Goal: Transaction & Acquisition: Purchase product/service

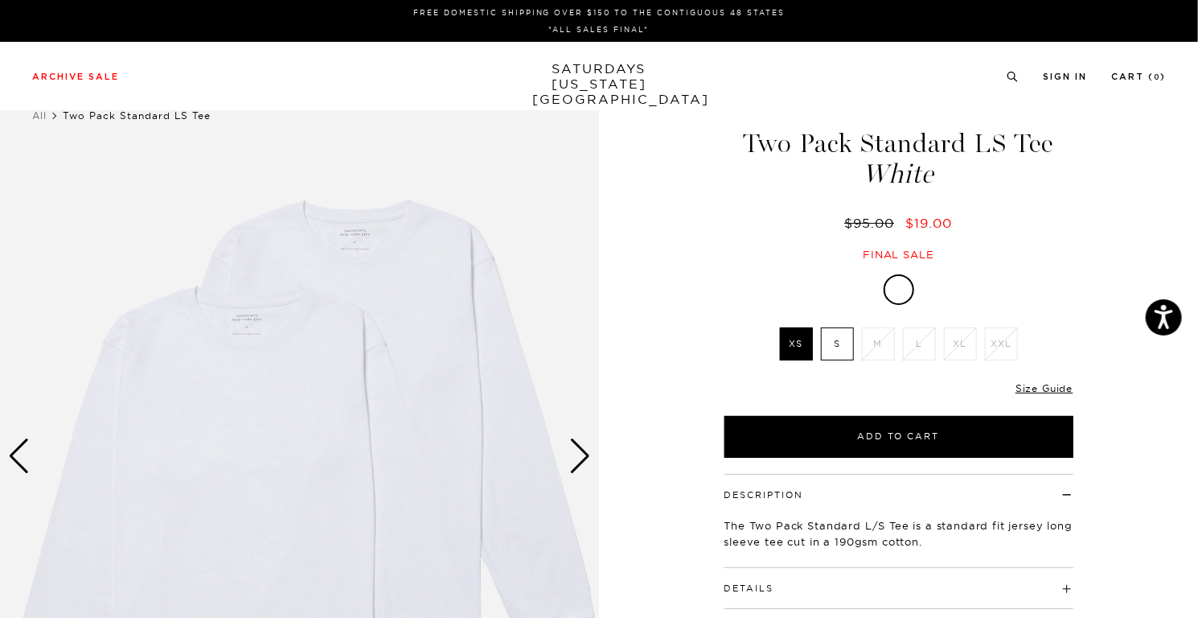
click at [822, 353] on label "S" at bounding box center [837, 343] width 33 height 33
click at [0, 0] on input "S" at bounding box center [0, 0] width 0 height 0
click at [830, 345] on label "S" at bounding box center [837, 343] width 33 height 33
click at [0, 0] on input "S" at bounding box center [0, 0] width 0 height 0
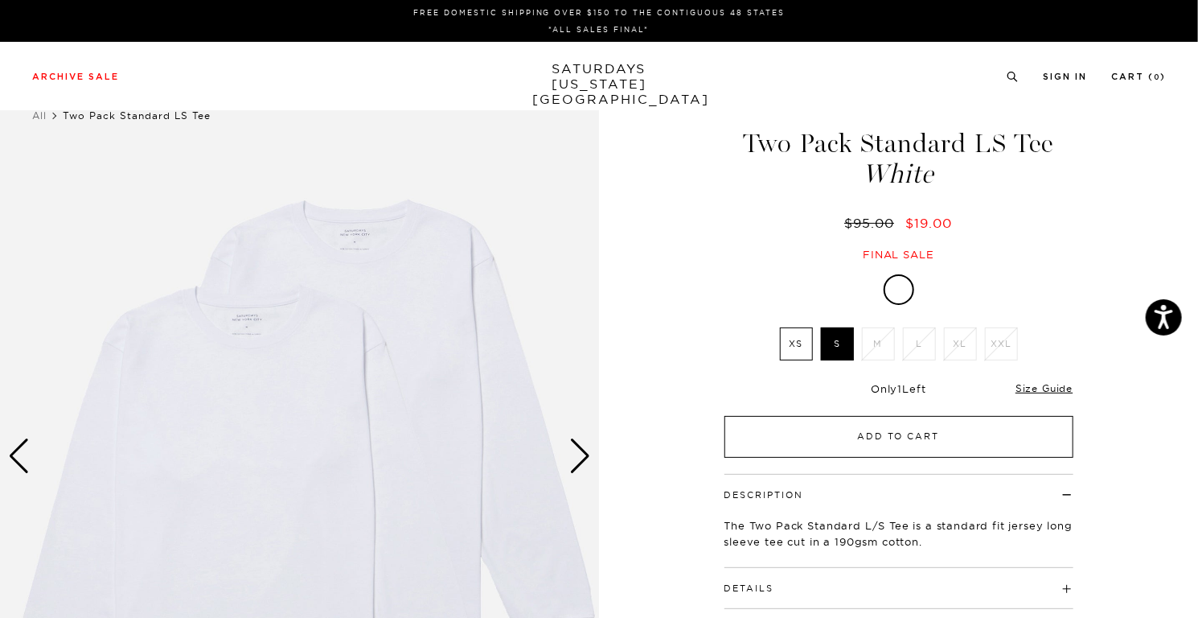
click at [890, 434] on button "Add to Cart" at bounding box center [899, 437] width 349 height 42
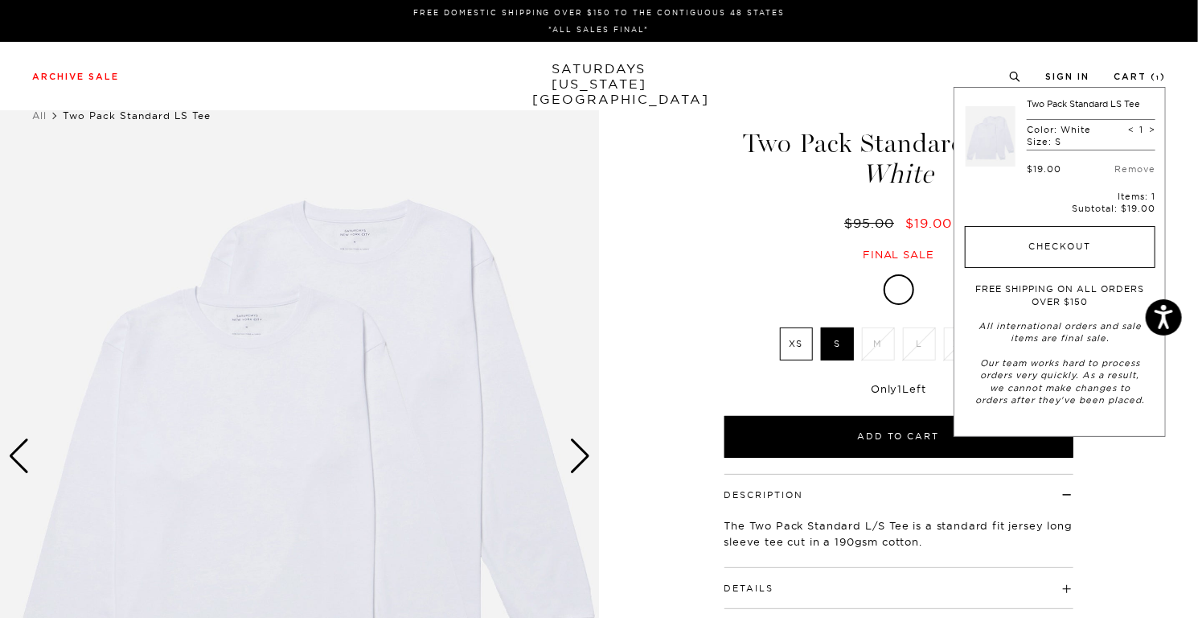
click at [1046, 242] on button "Checkout" at bounding box center [1060, 247] width 191 height 42
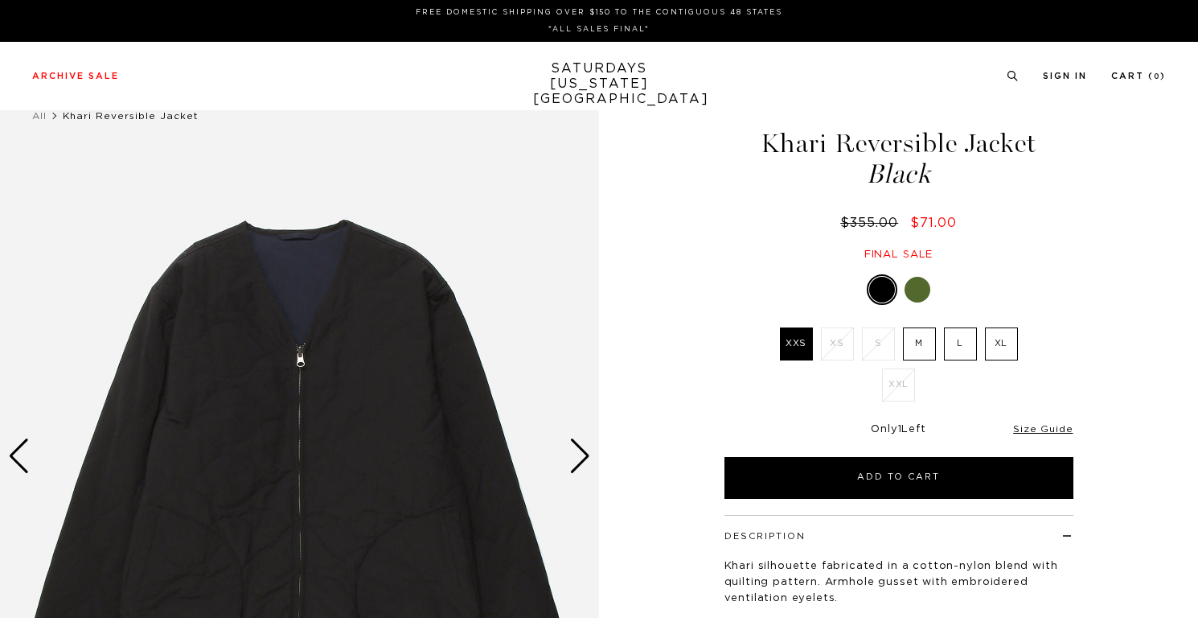
drag, startPoint x: 0, startPoint y: 0, endPoint x: 923, endPoint y: 341, distance: 984.3
click at [923, 341] on label "M" at bounding box center [919, 343] width 33 height 33
click at [0, 0] on input "M" at bounding box center [0, 0] width 0 height 0
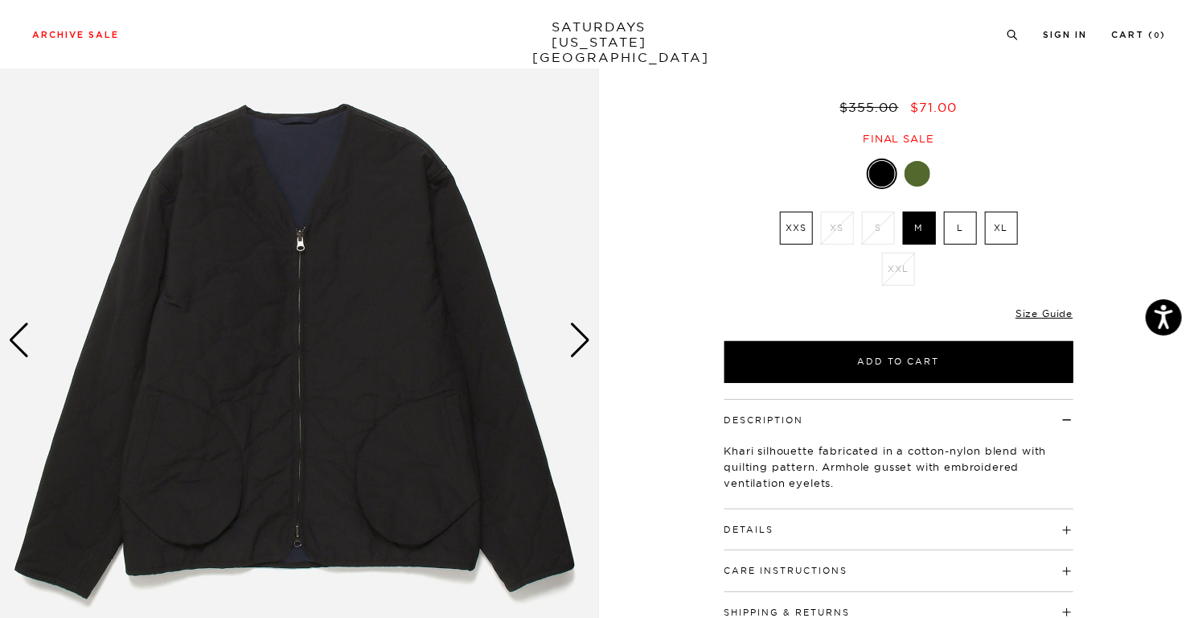
scroll to position [161, 0]
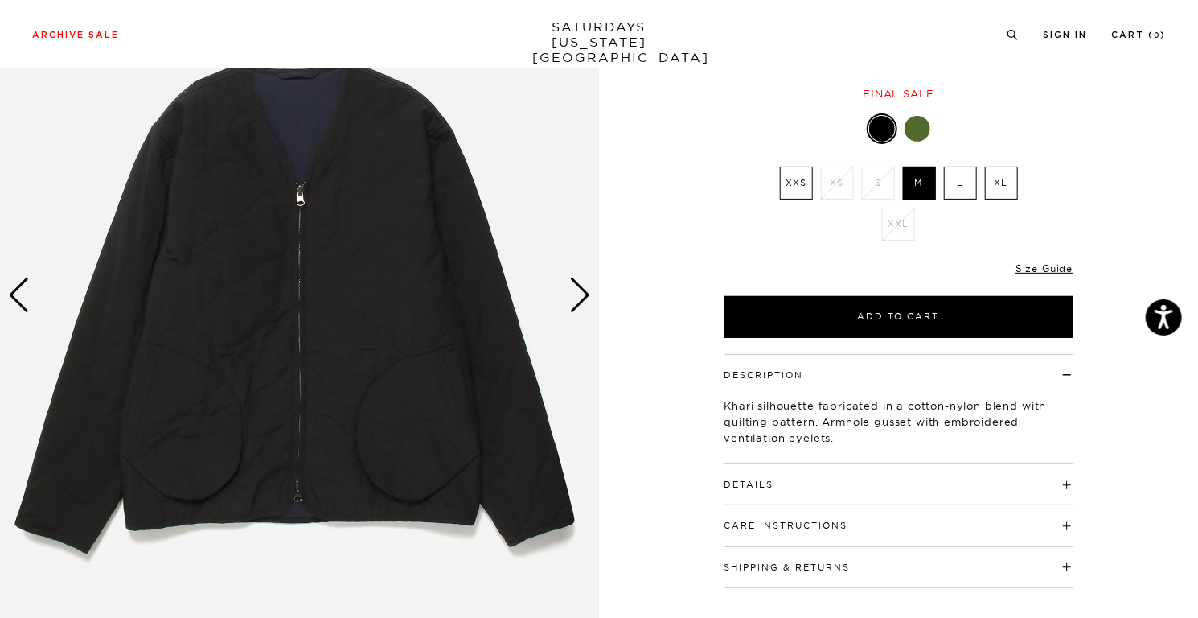
click at [581, 298] on div "Next slide" at bounding box center [580, 294] width 22 height 35
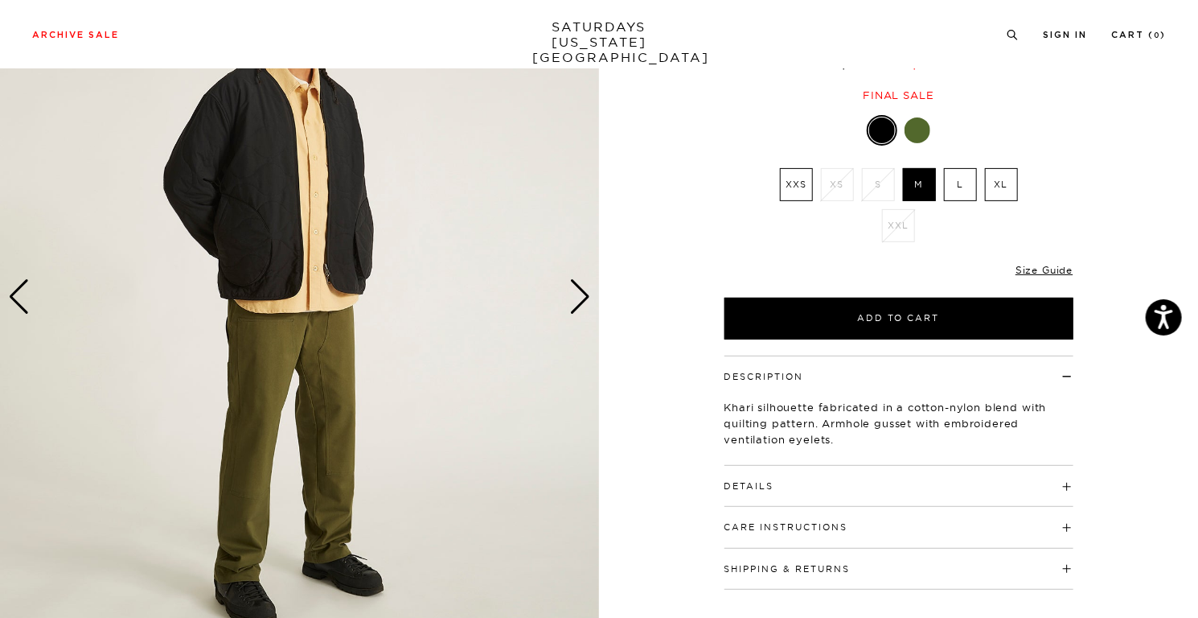
scroll to position [80, 0]
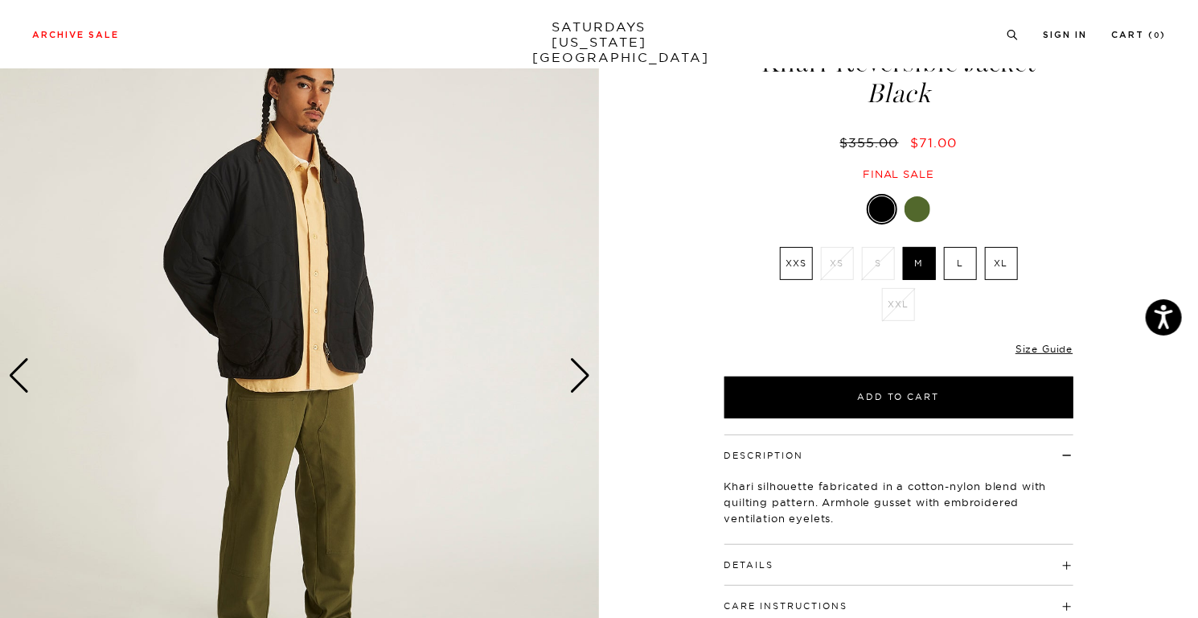
click at [631, 317] on div "2 / 7" at bounding box center [599, 375] width 1198 height 749
click at [580, 372] on div "Next slide" at bounding box center [580, 375] width 22 height 35
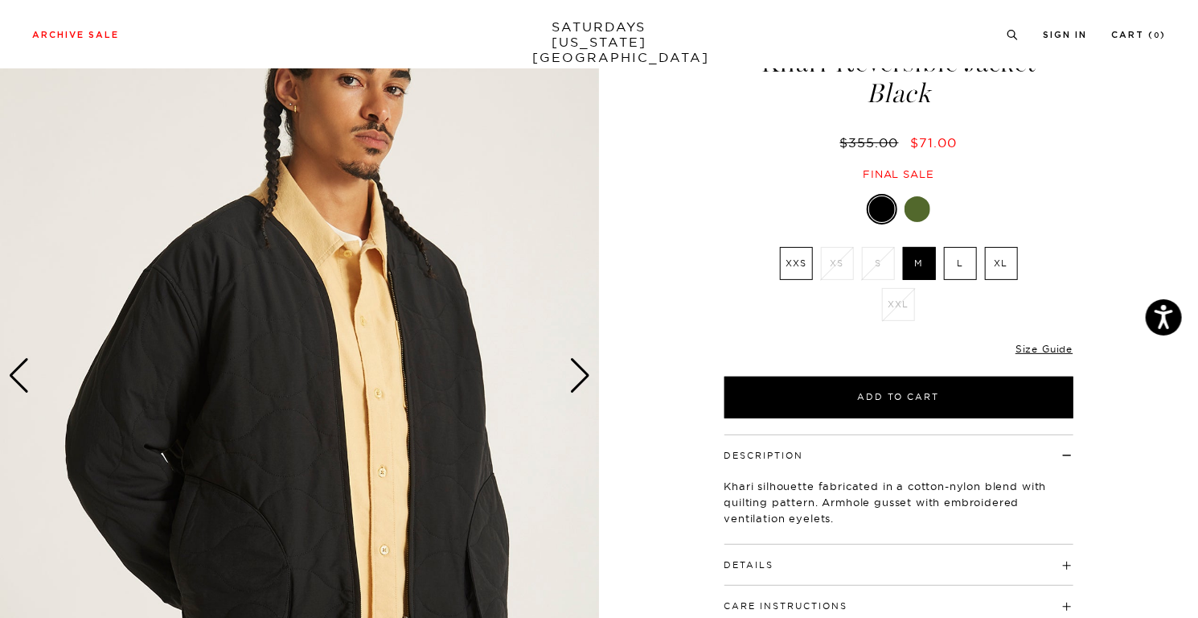
click at [580, 372] on div "Next slide" at bounding box center [580, 375] width 22 height 35
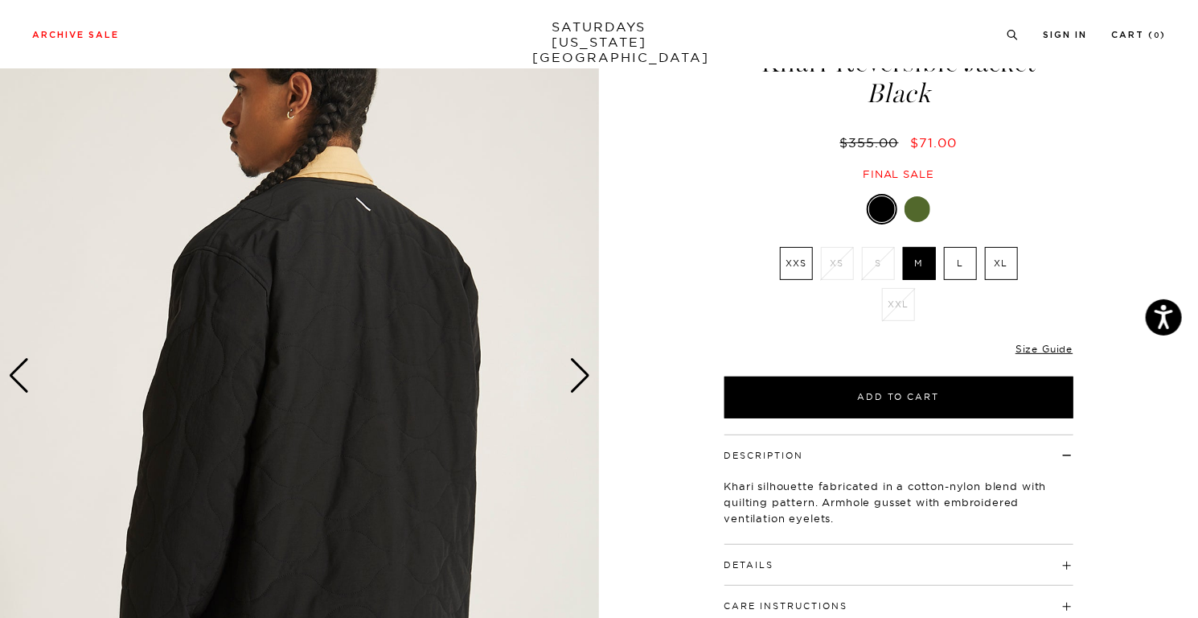
click at [568, 379] on img at bounding box center [299, 375] width 599 height 749
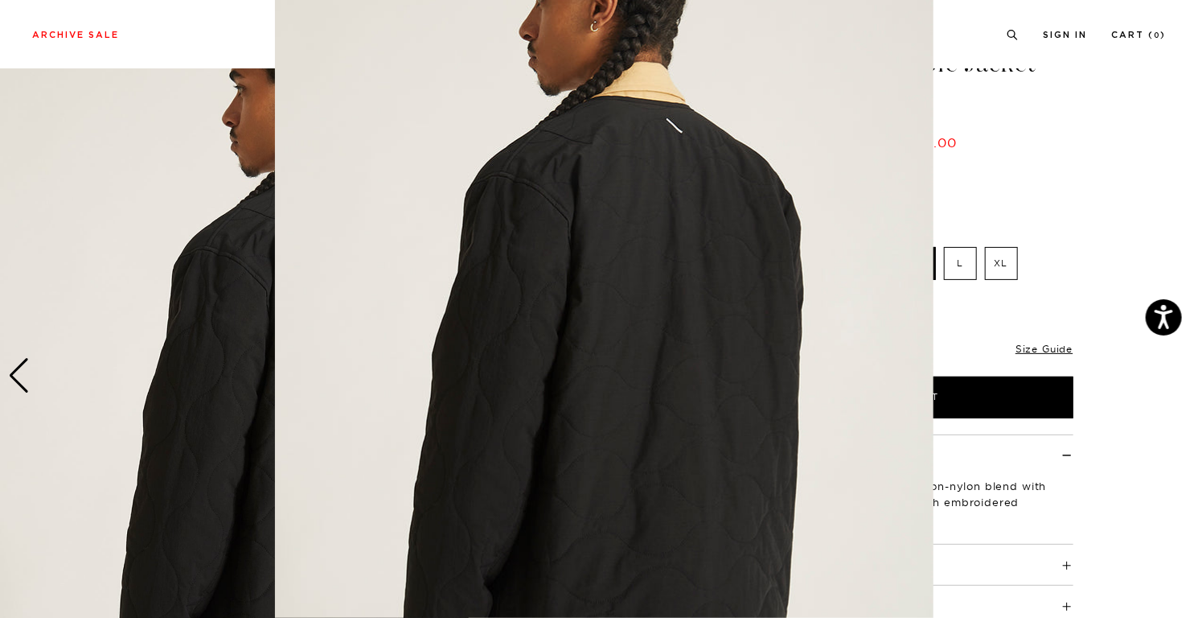
click at [578, 375] on img at bounding box center [604, 314] width 659 height 824
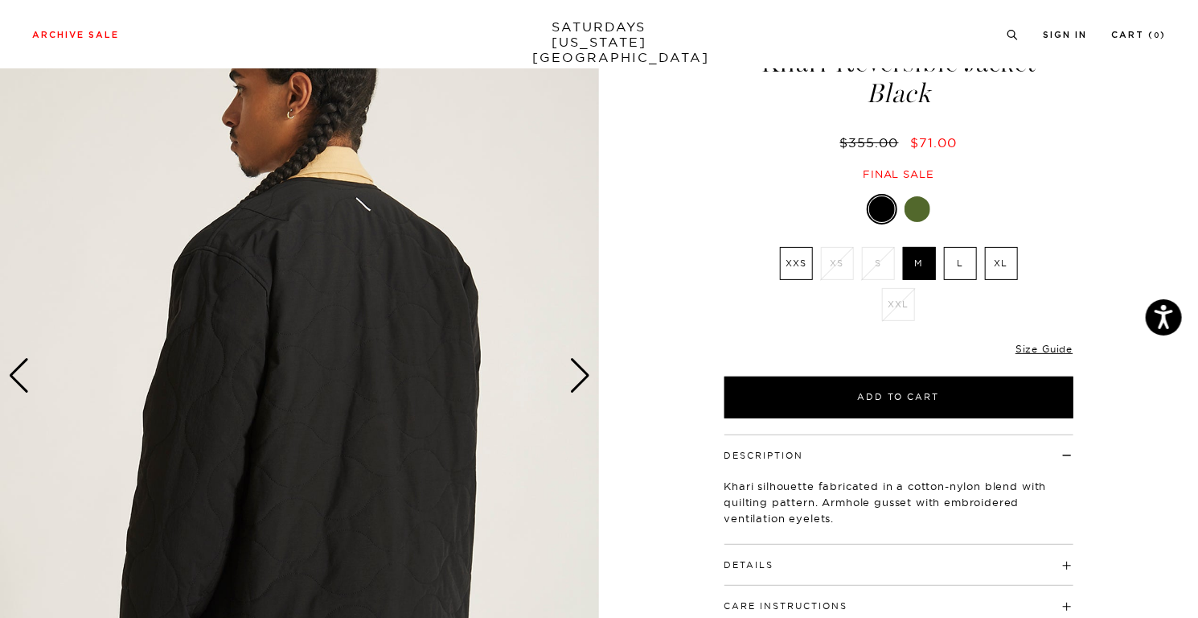
click at [577, 375] on div "Next slide" at bounding box center [580, 375] width 22 height 35
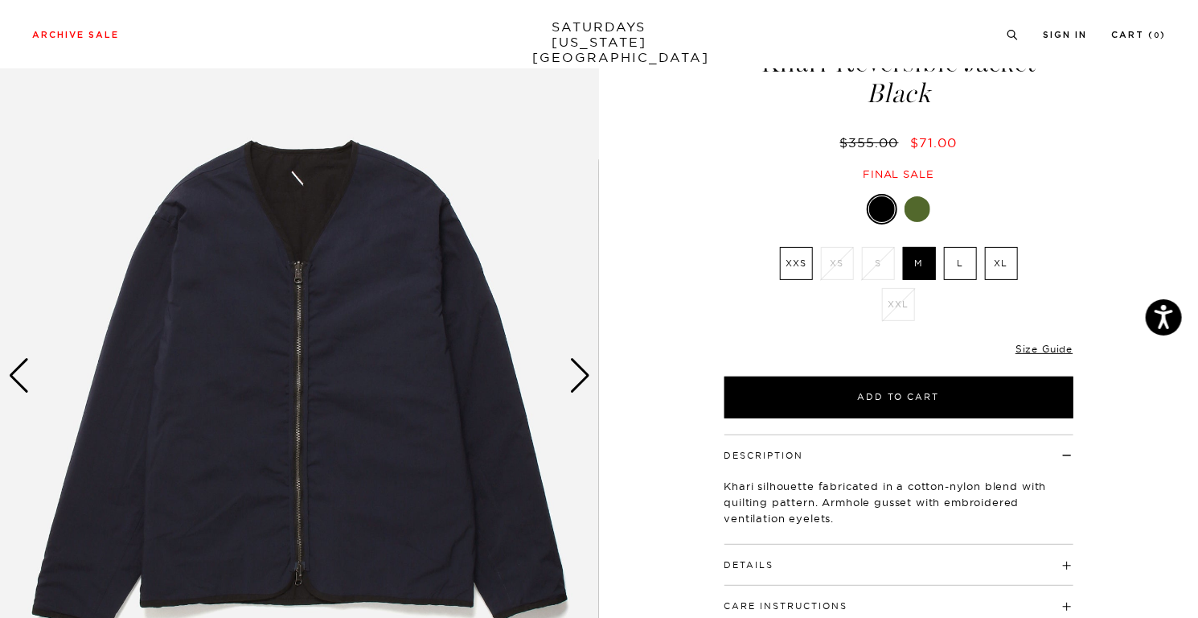
click at [577, 375] on div "Next slide" at bounding box center [580, 375] width 22 height 35
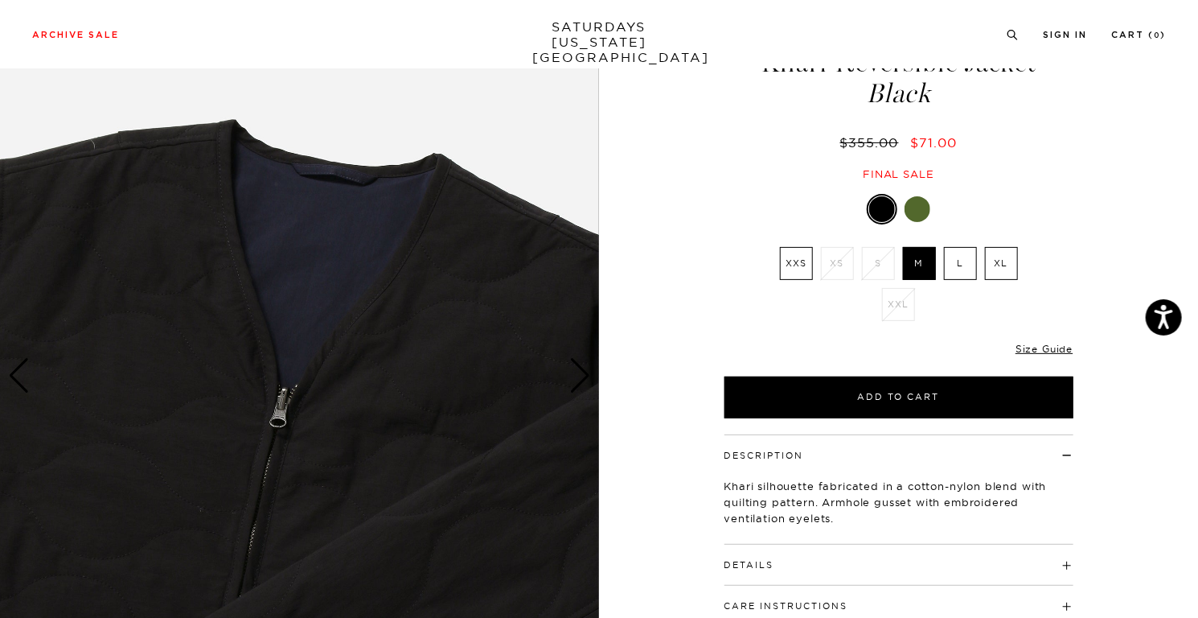
click at [577, 375] on div "Next slide" at bounding box center [580, 375] width 22 height 35
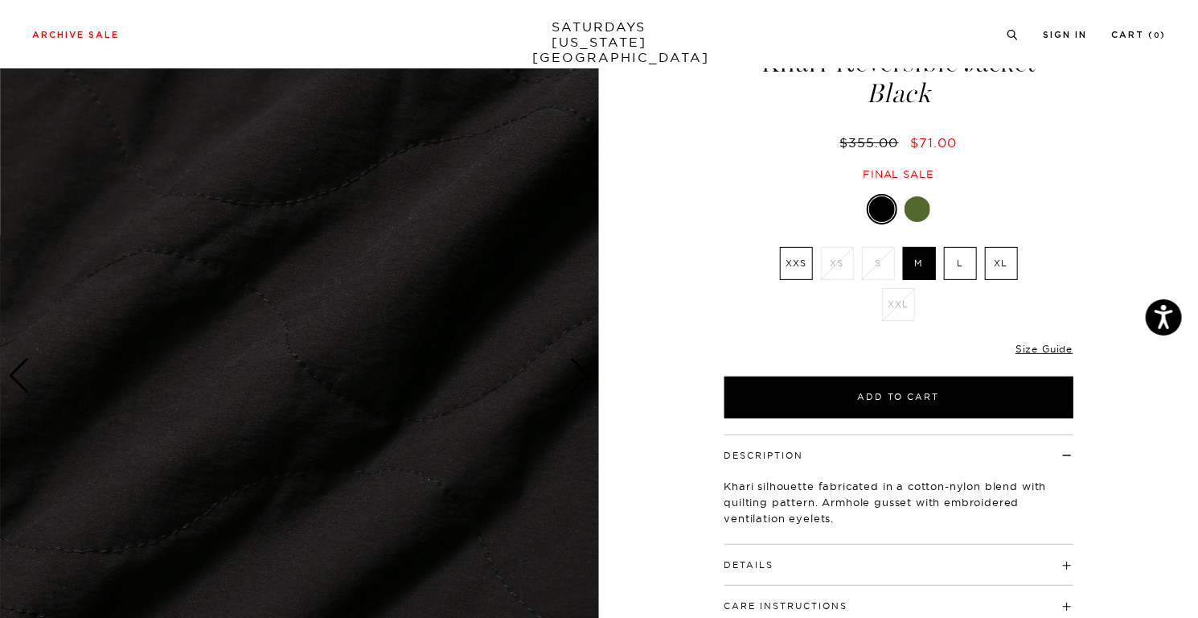
click at [577, 377] on div "Next slide" at bounding box center [580, 375] width 22 height 35
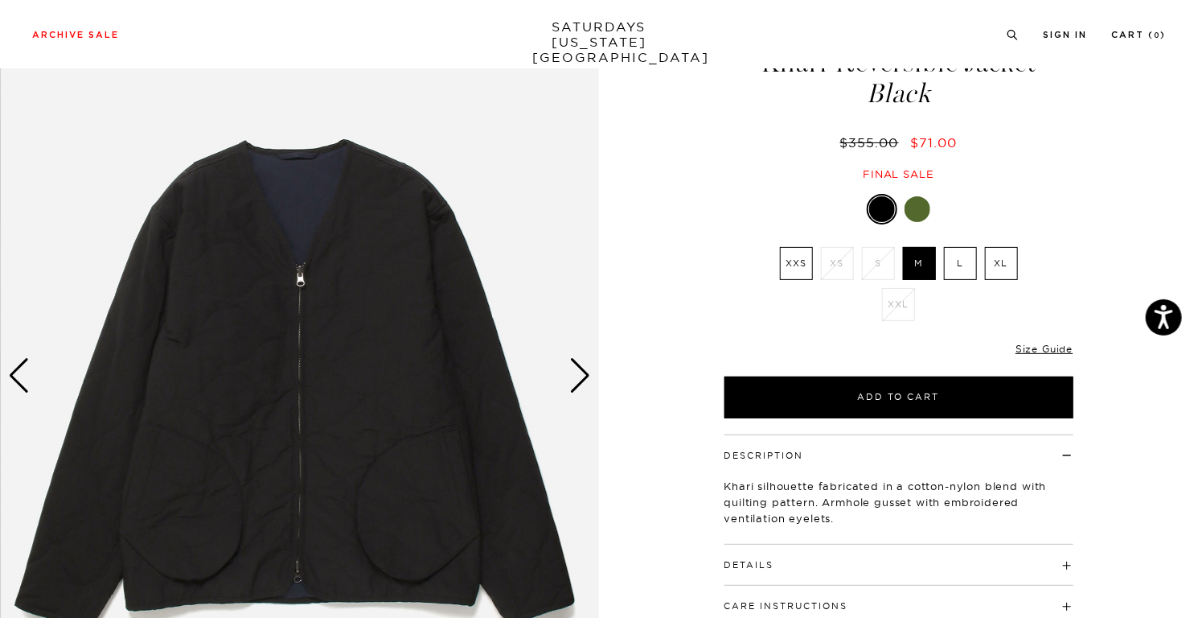
click at [652, 367] on div "1 / 7" at bounding box center [599, 375] width 1198 height 749
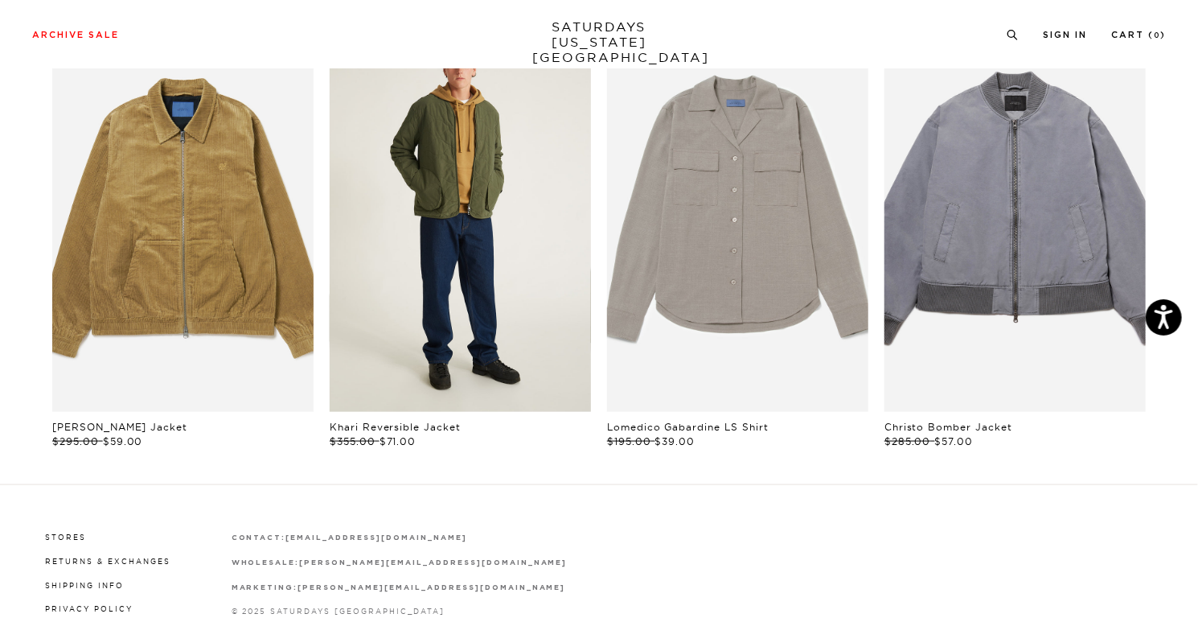
scroll to position [804, 0]
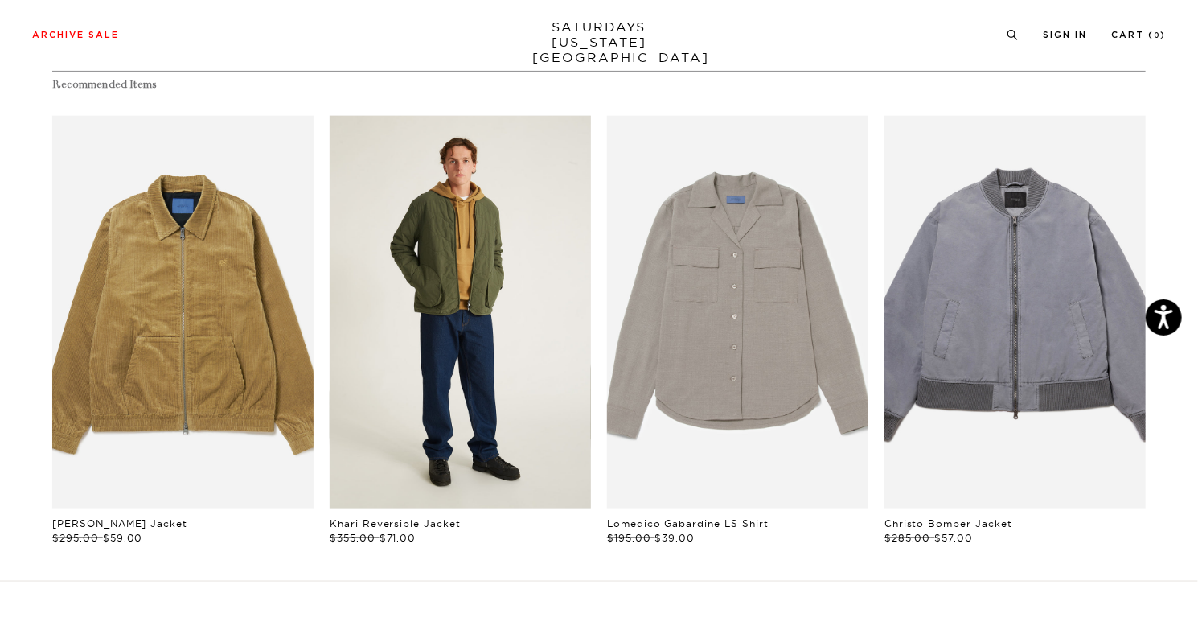
click at [520, 317] on link "files/U32417JA01-ARMY_GREEN_03.jpg" at bounding box center [460, 312] width 261 height 392
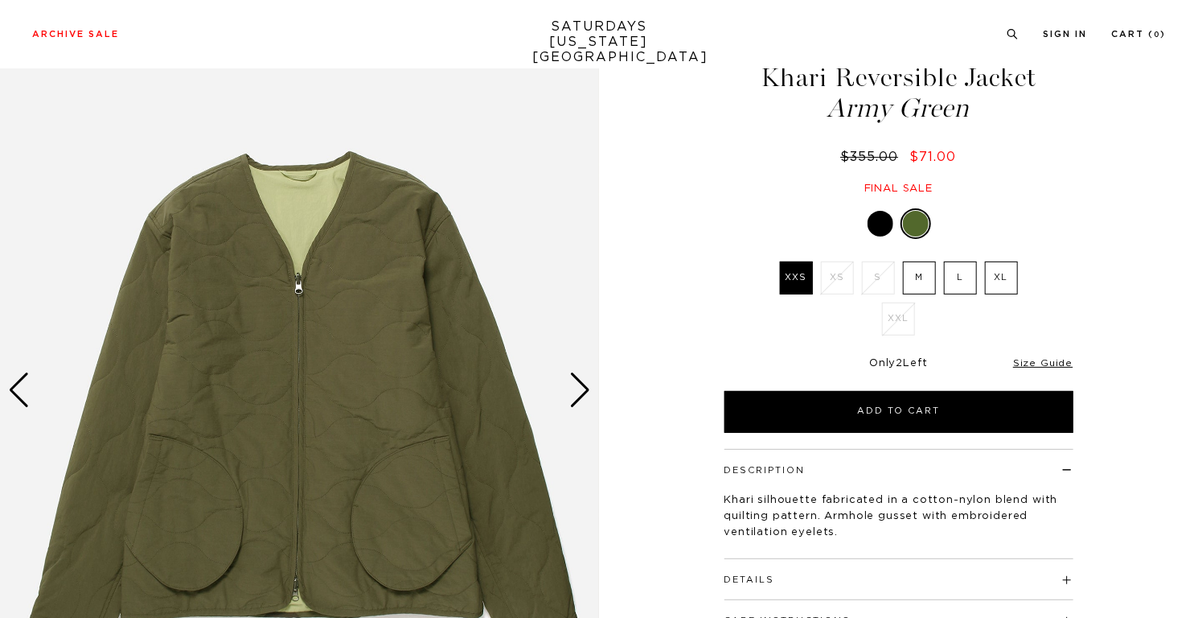
scroll to position [161, 0]
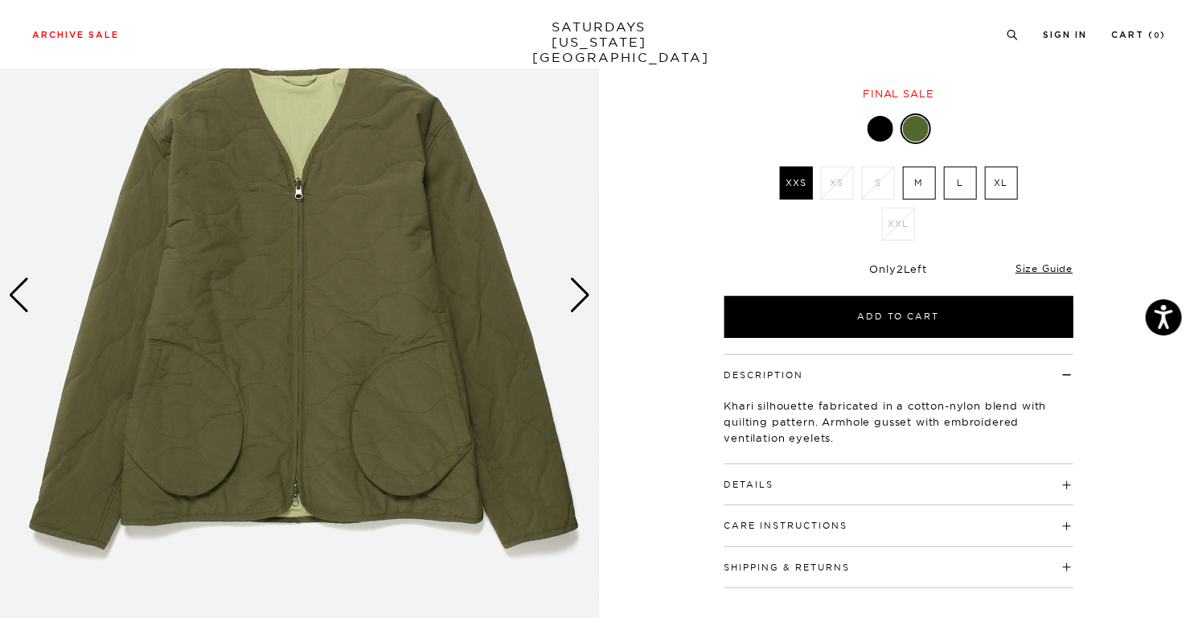
click at [586, 299] on div "Next slide" at bounding box center [580, 294] width 22 height 35
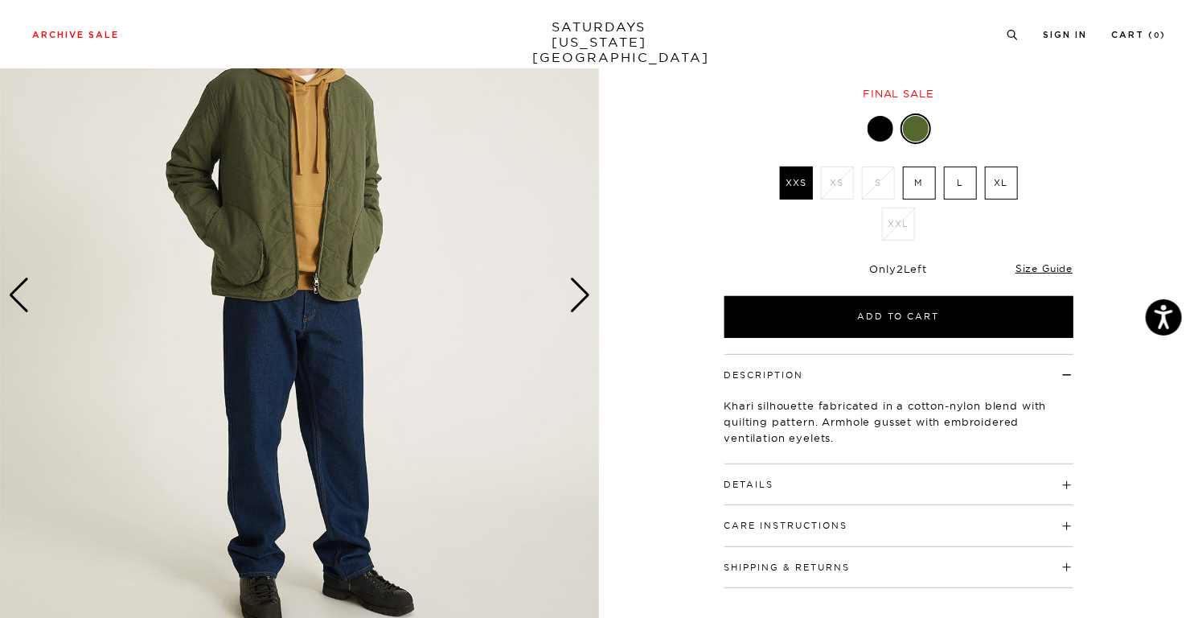
click at [650, 237] on div "2 / 6" at bounding box center [599, 294] width 1198 height 749
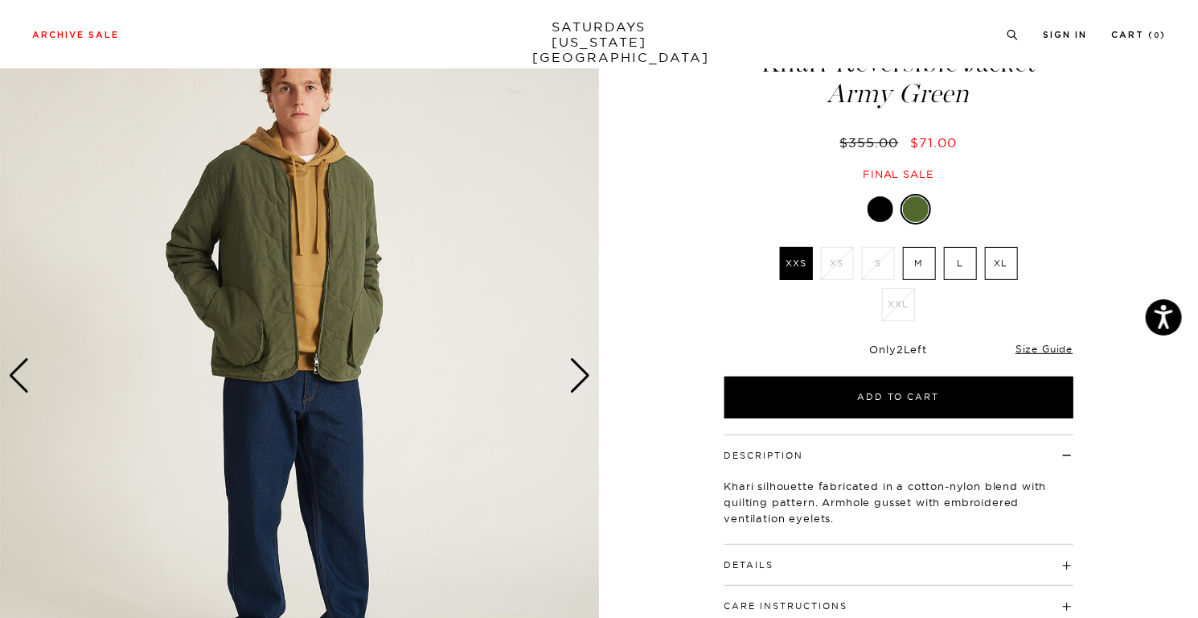
click at [584, 378] on div "Next slide" at bounding box center [580, 375] width 22 height 35
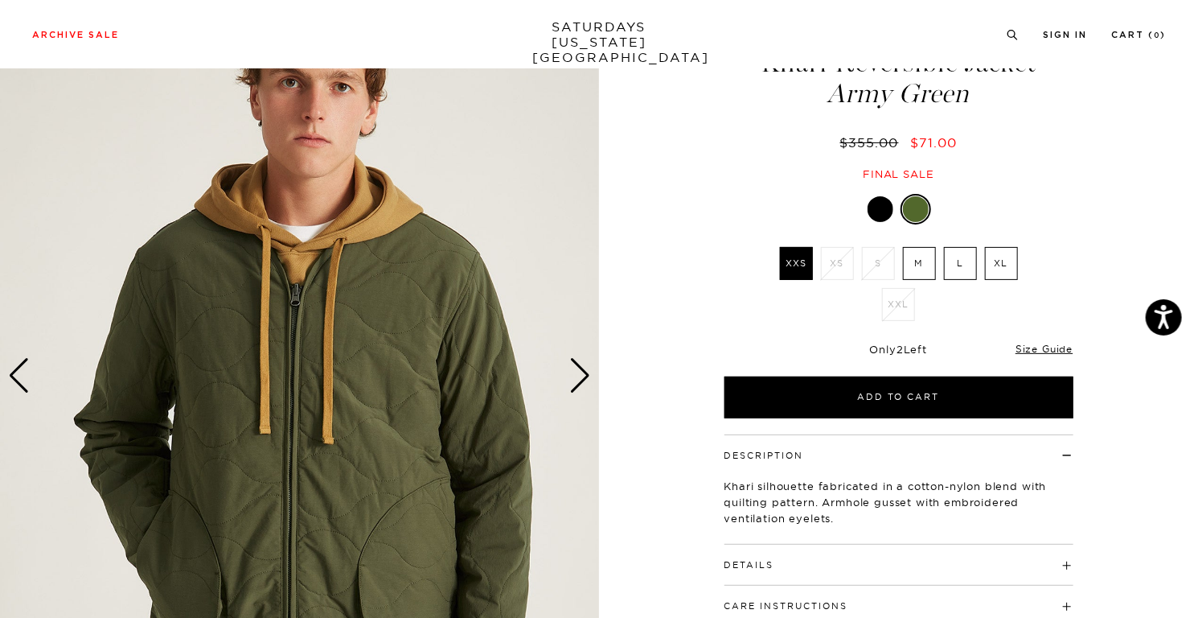
click at [584, 378] on div "Next slide" at bounding box center [580, 375] width 22 height 35
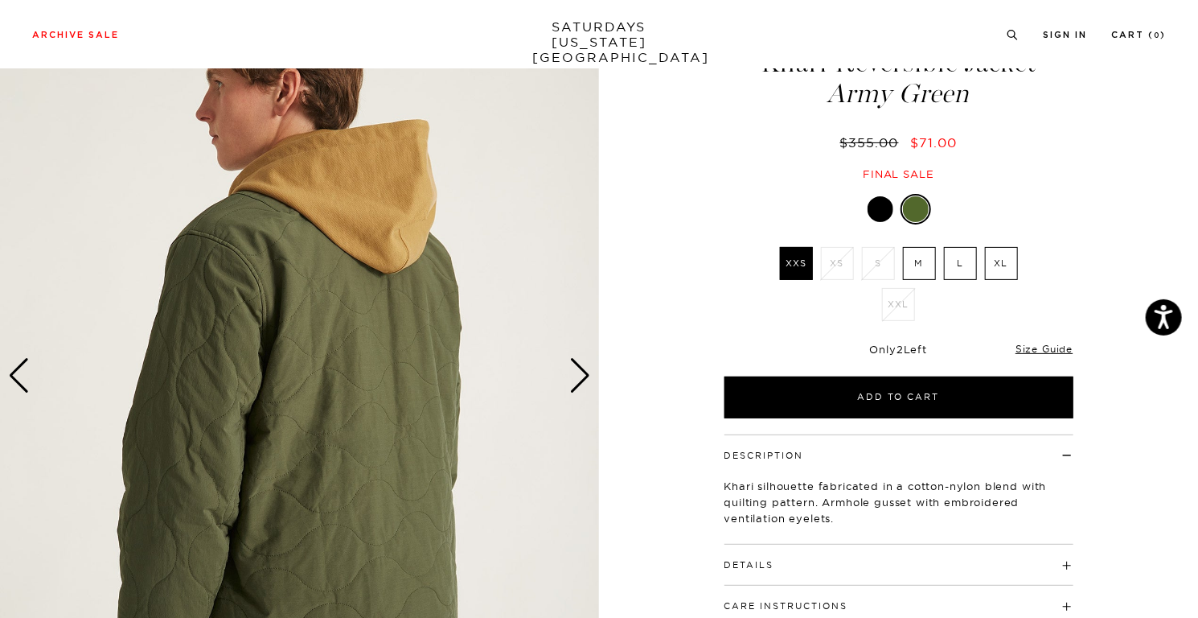
click at [584, 378] on div "Next slide" at bounding box center [580, 375] width 22 height 35
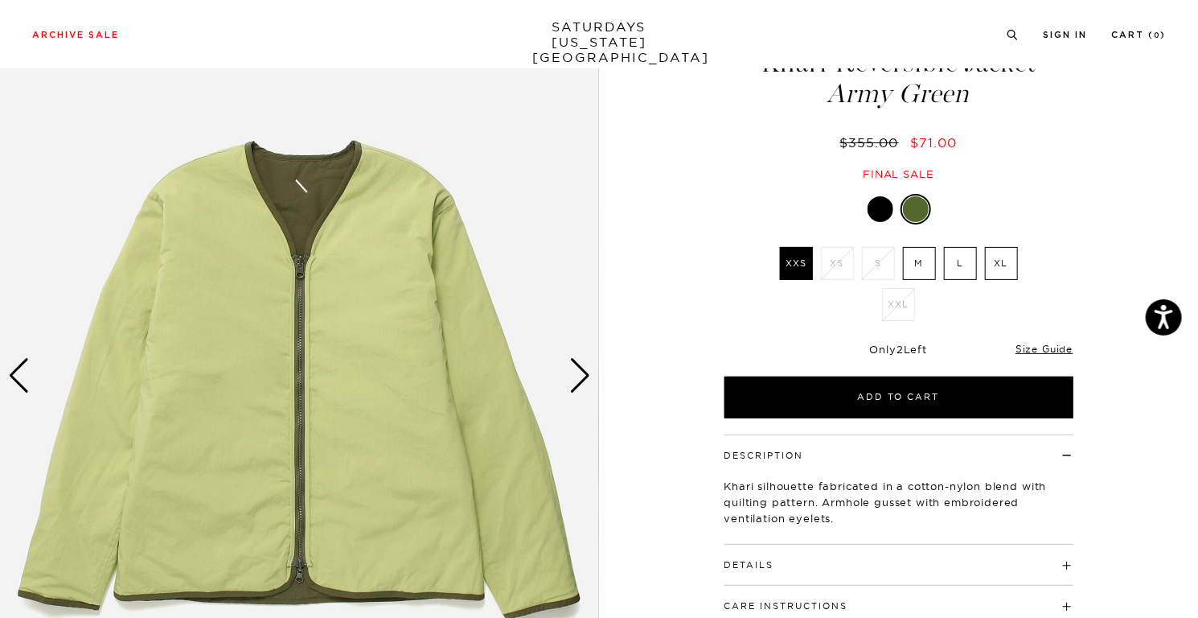
click at [584, 378] on div "Next slide" at bounding box center [580, 375] width 22 height 35
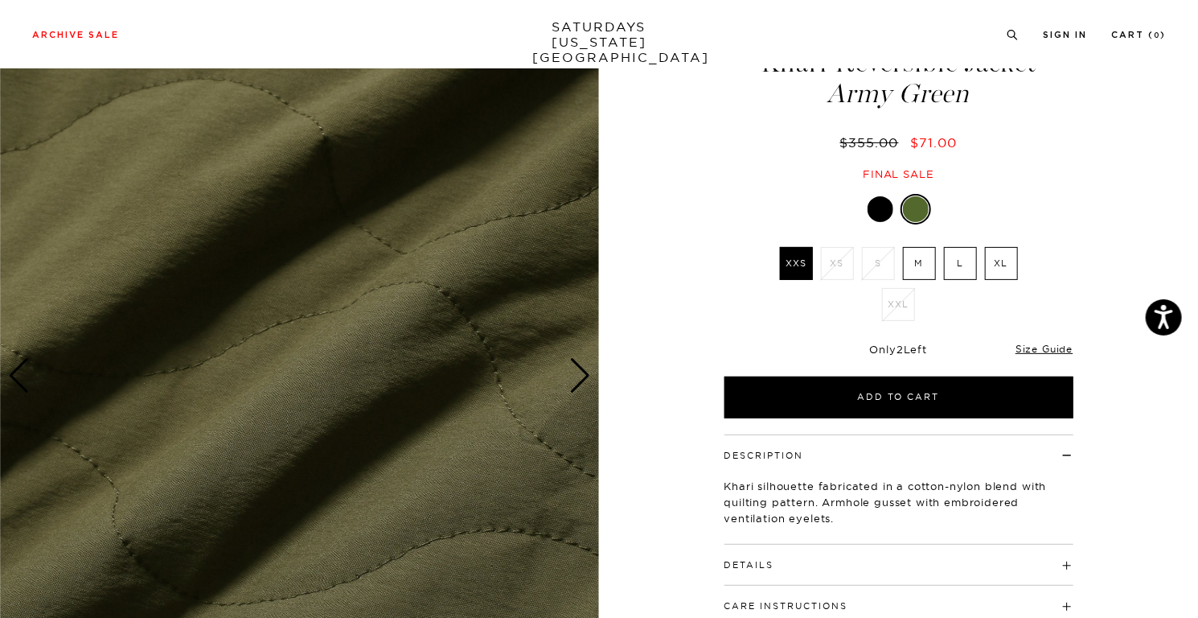
click at [584, 378] on div "Next slide" at bounding box center [580, 375] width 22 height 35
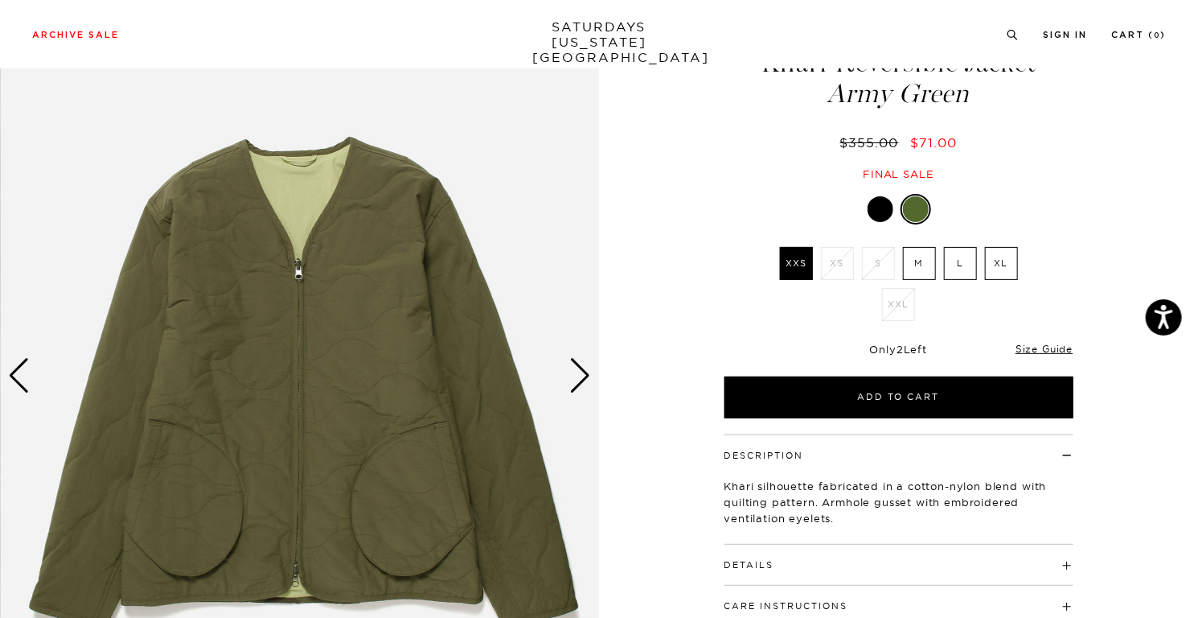
click at [584, 378] on div "Next slide" at bounding box center [580, 375] width 22 height 35
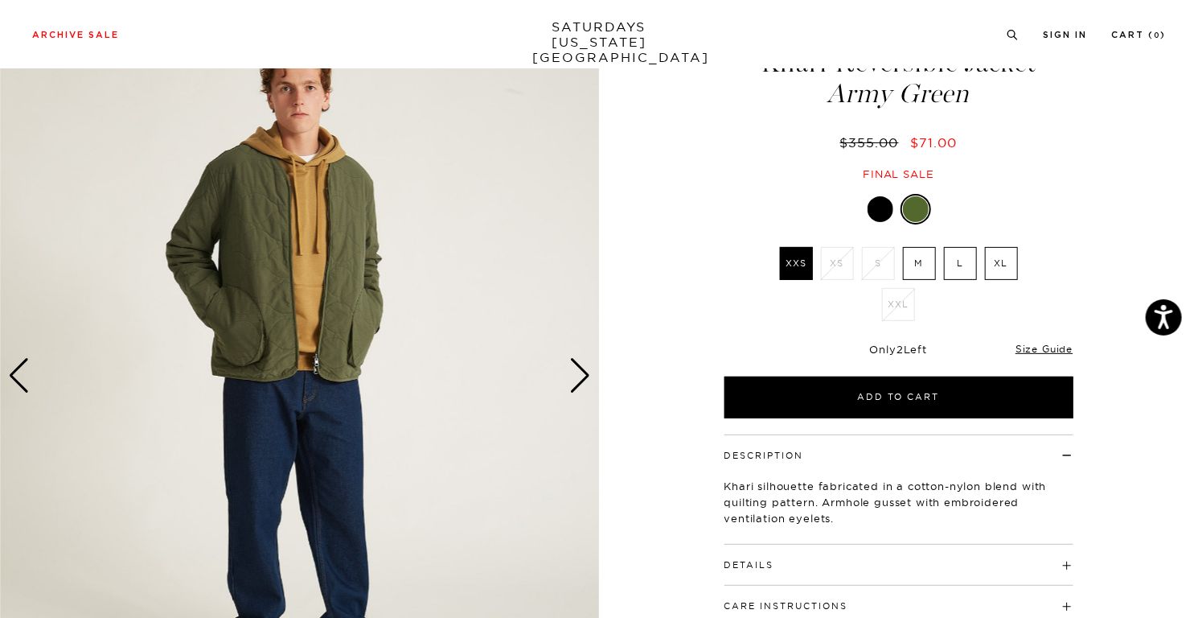
drag, startPoint x: 751, startPoint y: 306, endPoint x: 752, endPoint y: 295, distance: 11.3
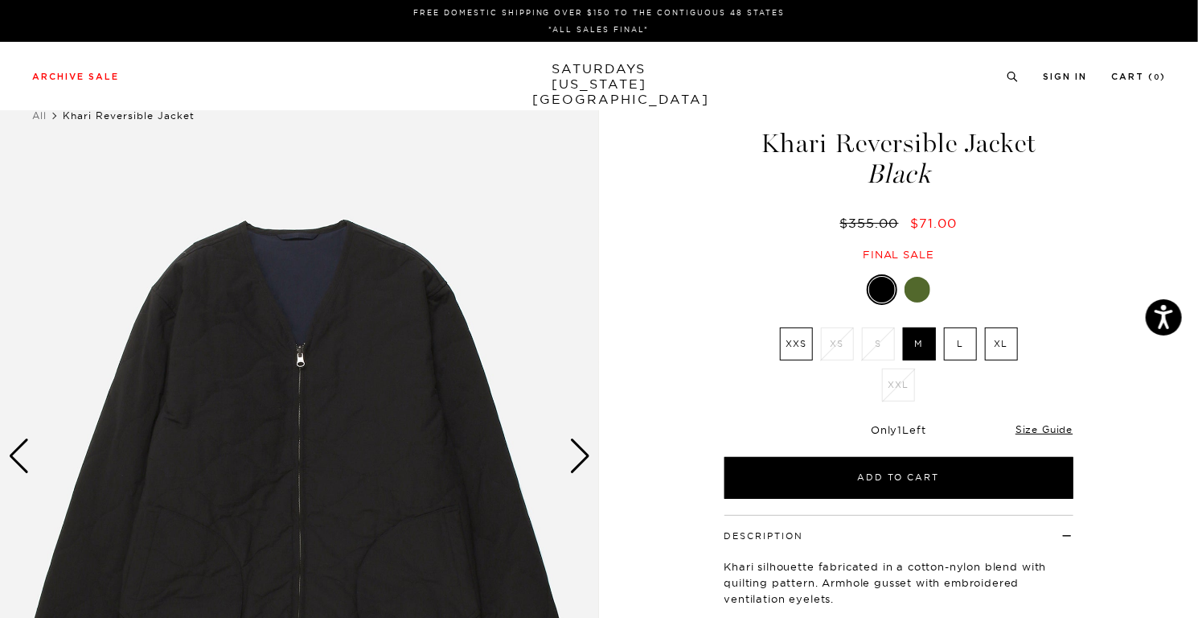
click at [687, 232] on div "1 / 7" at bounding box center [599, 455] width 1198 height 749
click at [619, 236] on div "1 / 7" at bounding box center [599, 455] width 1198 height 749
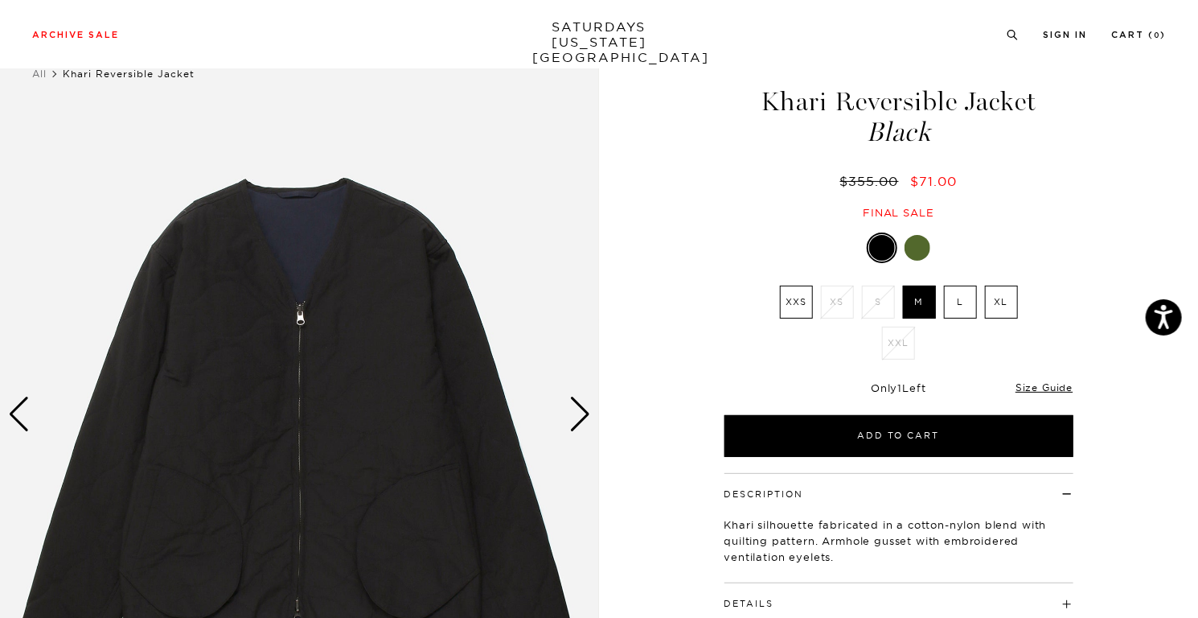
scroll to position [80, 0]
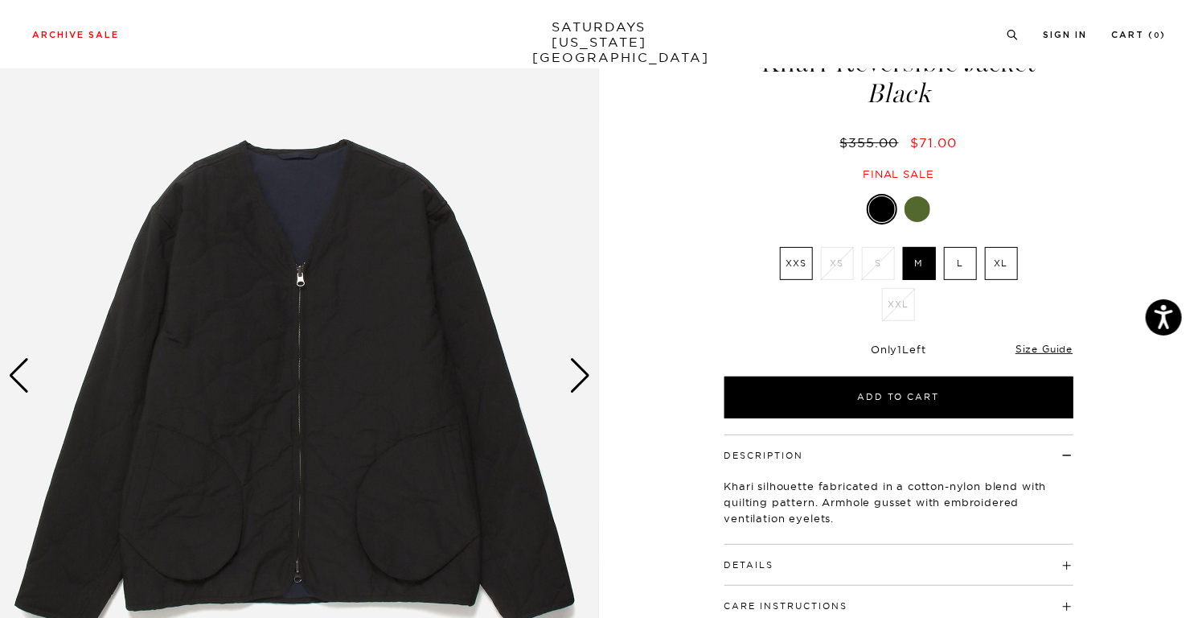
click at [576, 374] on div "Next slide" at bounding box center [580, 375] width 22 height 35
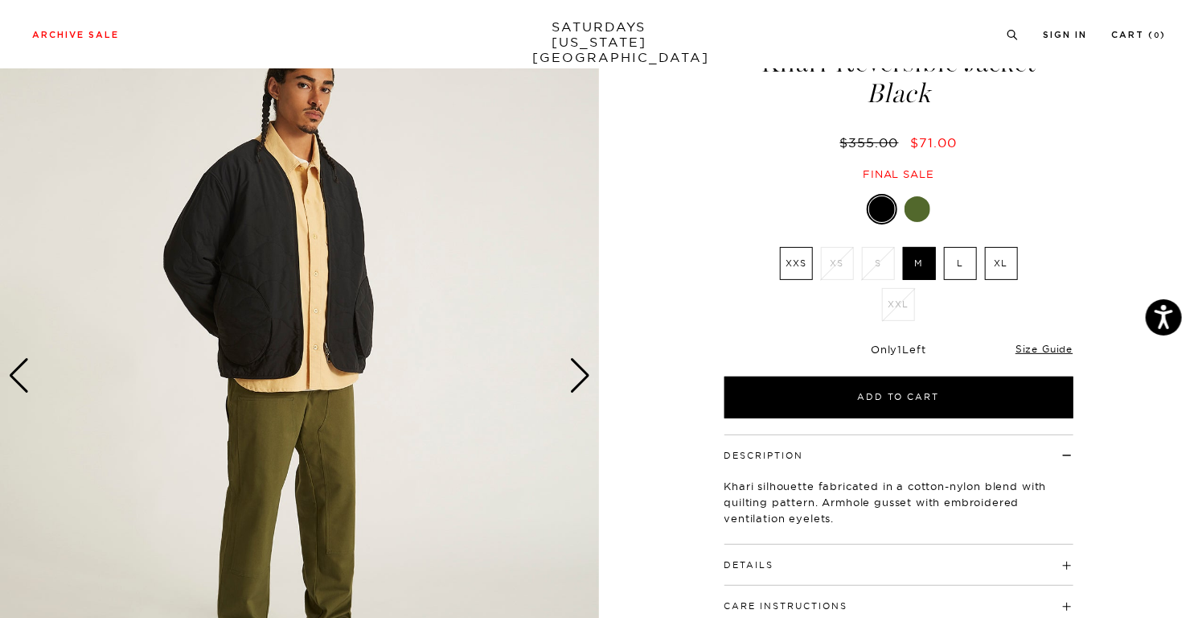
click at [576, 374] on div "Next slide" at bounding box center [580, 375] width 22 height 35
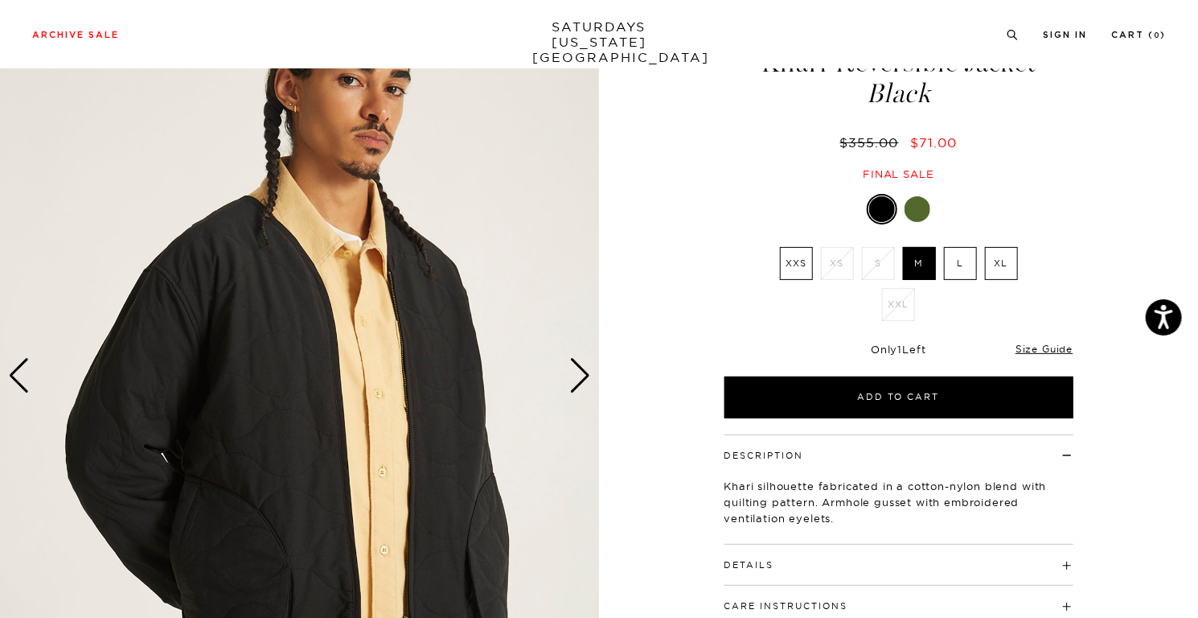
click at [576, 374] on div "Next slide" at bounding box center [580, 375] width 22 height 35
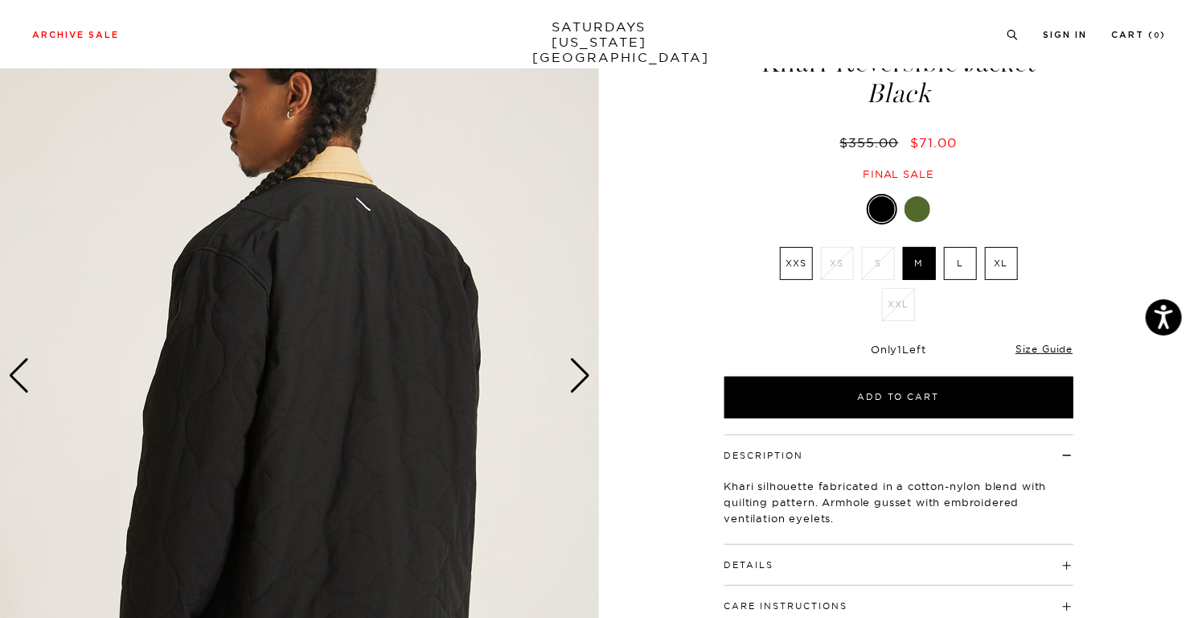
click at [576, 374] on div "Next slide" at bounding box center [580, 375] width 22 height 35
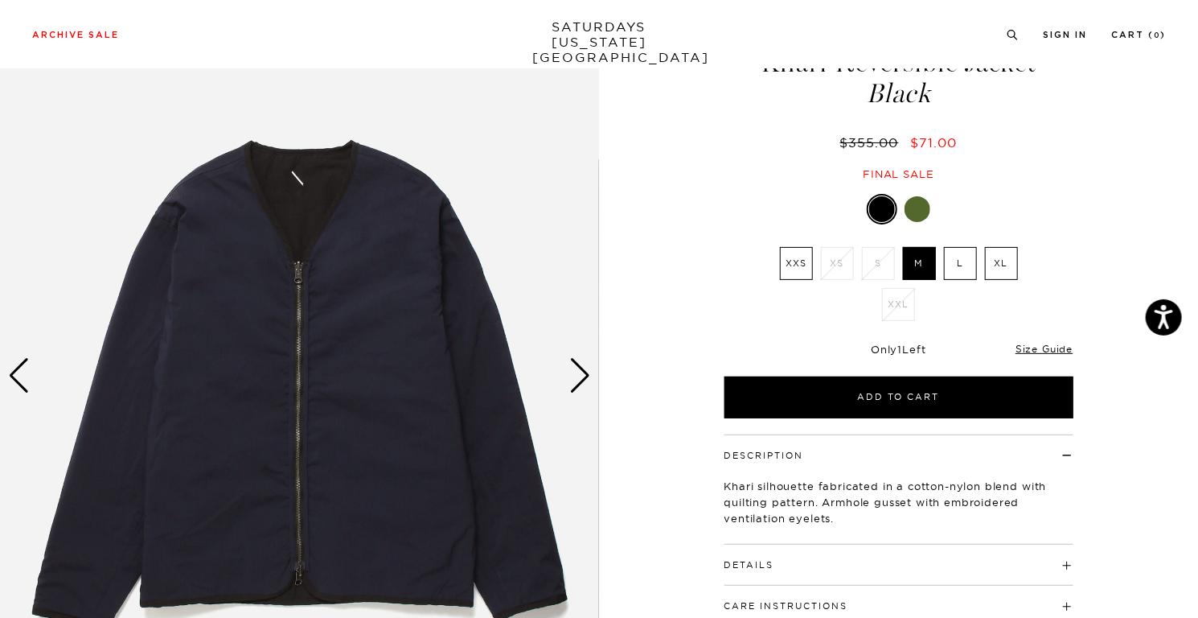
click at [576, 374] on div "Next slide" at bounding box center [580, 375] width 22 height 35
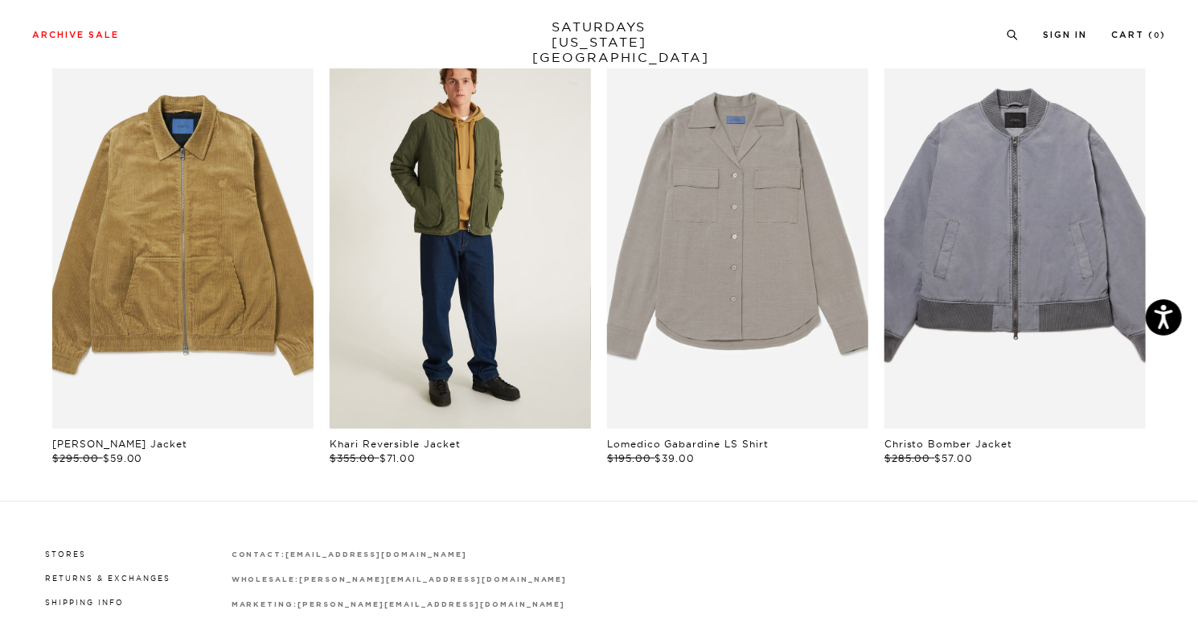
scroll to position [885, 0]
click at [545, 325] on link "files/U32417JA01-ARMY_GREEN_03.jpg" at bounding box center [460, 231] width 261 height 392
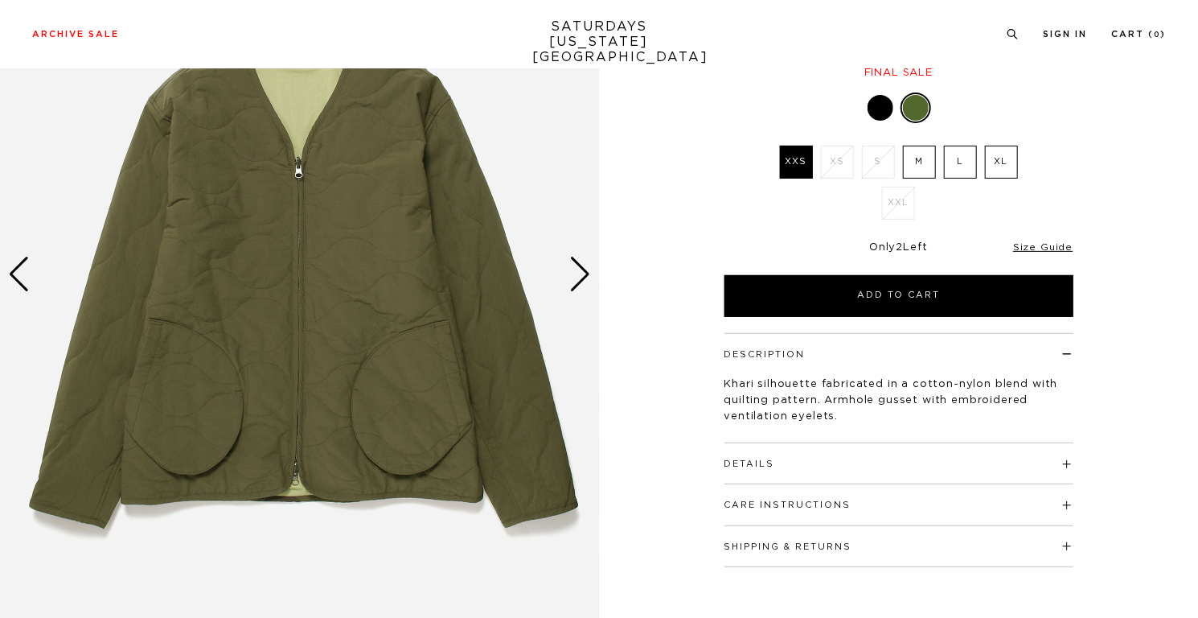
scroll to position [241, 0]
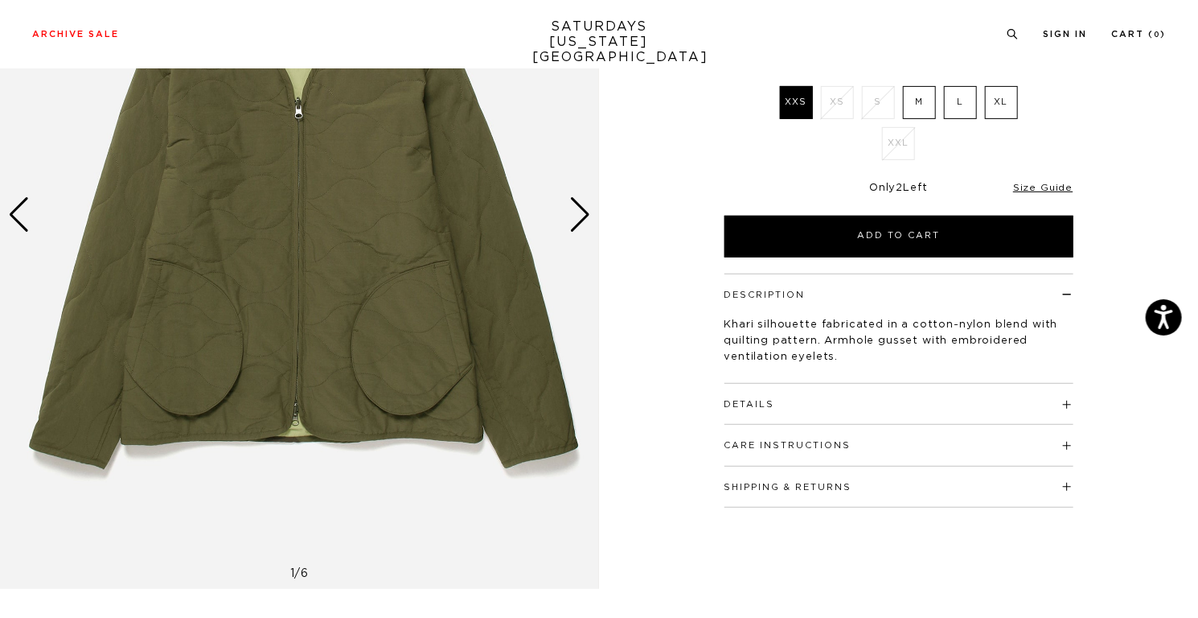
click at [590, 220] on div "Next slide" at bounding box center [580, 214] width 22 height 35
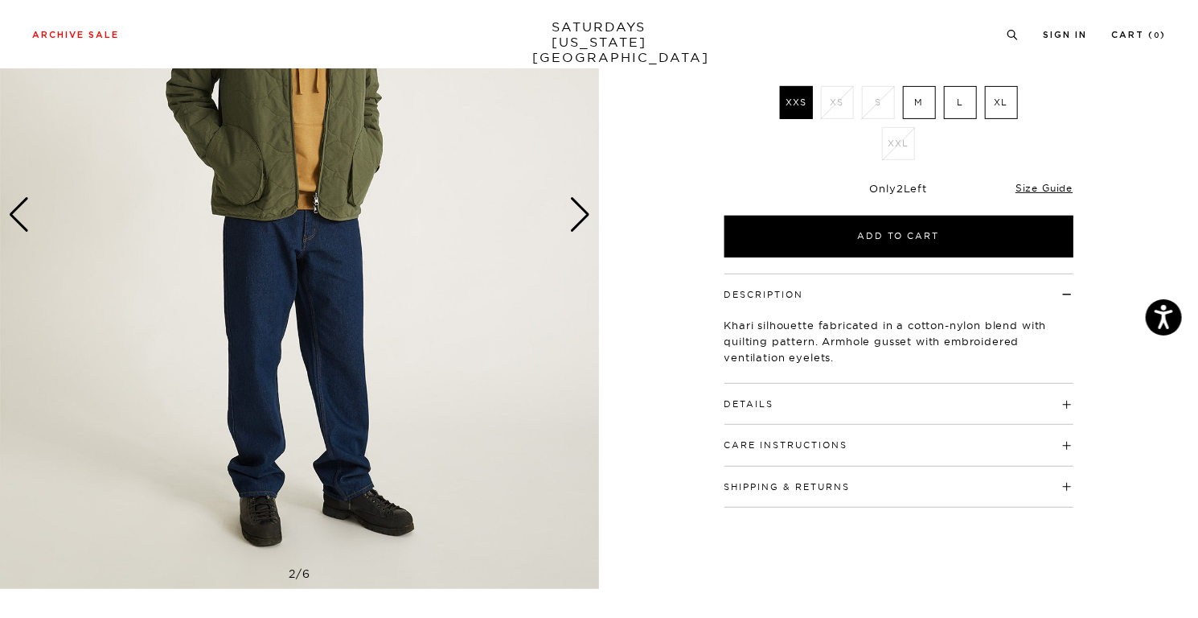
scroll to position [80, 0]
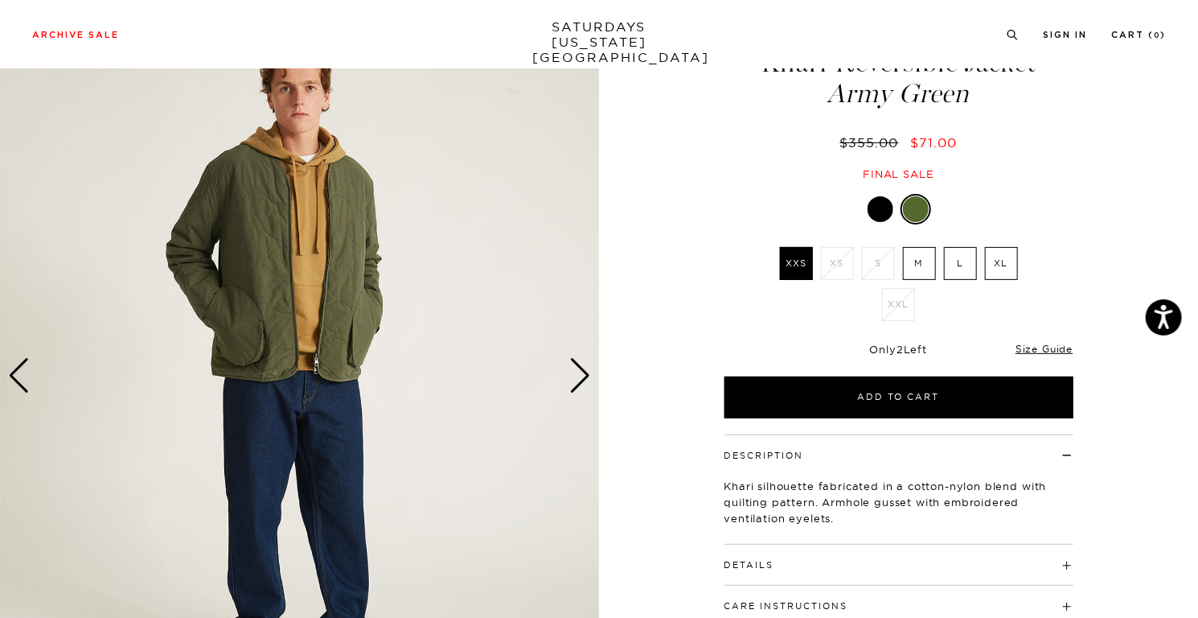
click at [585, 368] on div "Next slide" at bounding box center [580, 375] width 22 height 35
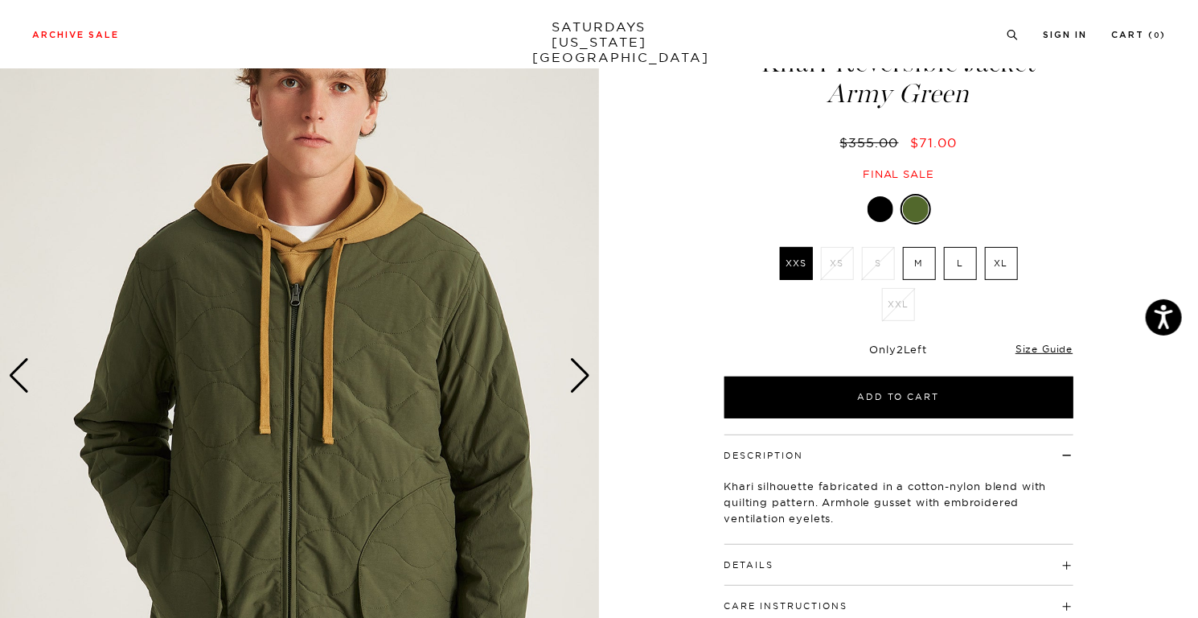
scroll to position [161, 0]
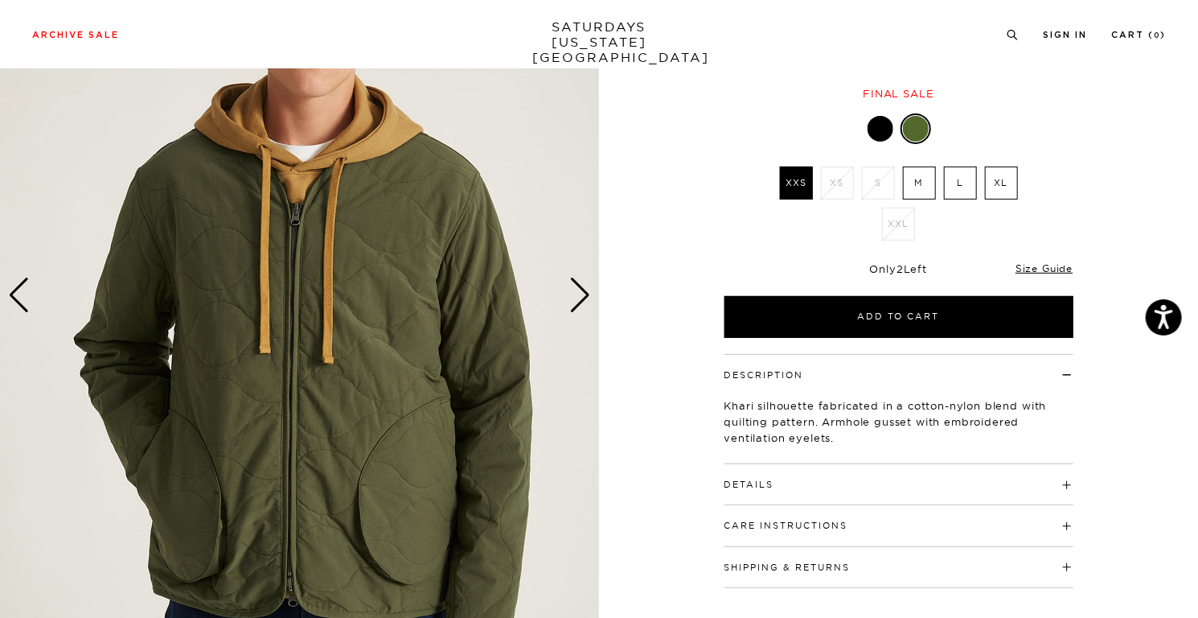
click at [573, 292] on div "Next slide" at bounding box center [580, 294] width 22 height 35
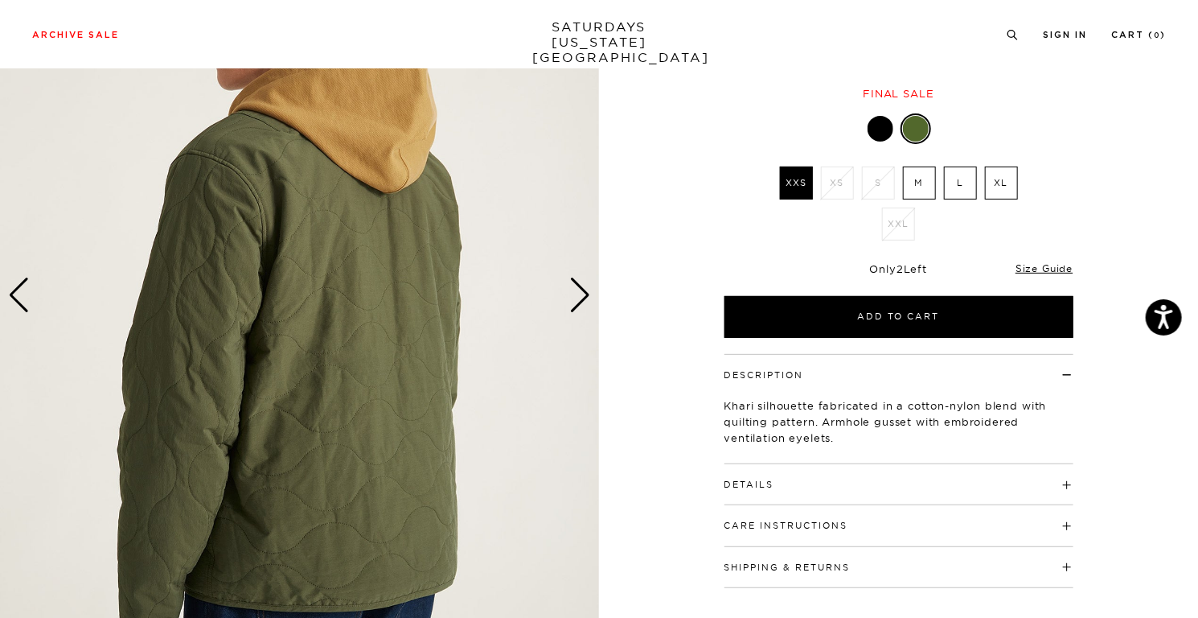
click at [574, 291] on div "Next slide" at bounding box center [580, 294] width 22 height 35
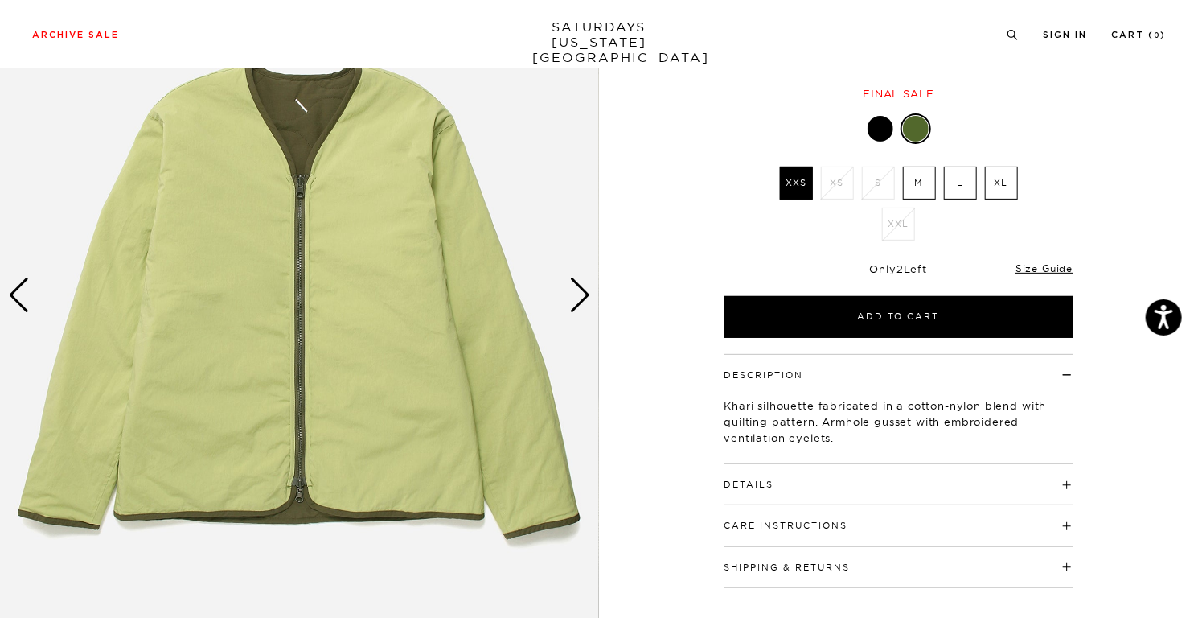
click at [574, 291] on div "Next slide" at bounding box center [580, 294] width 22 height 35
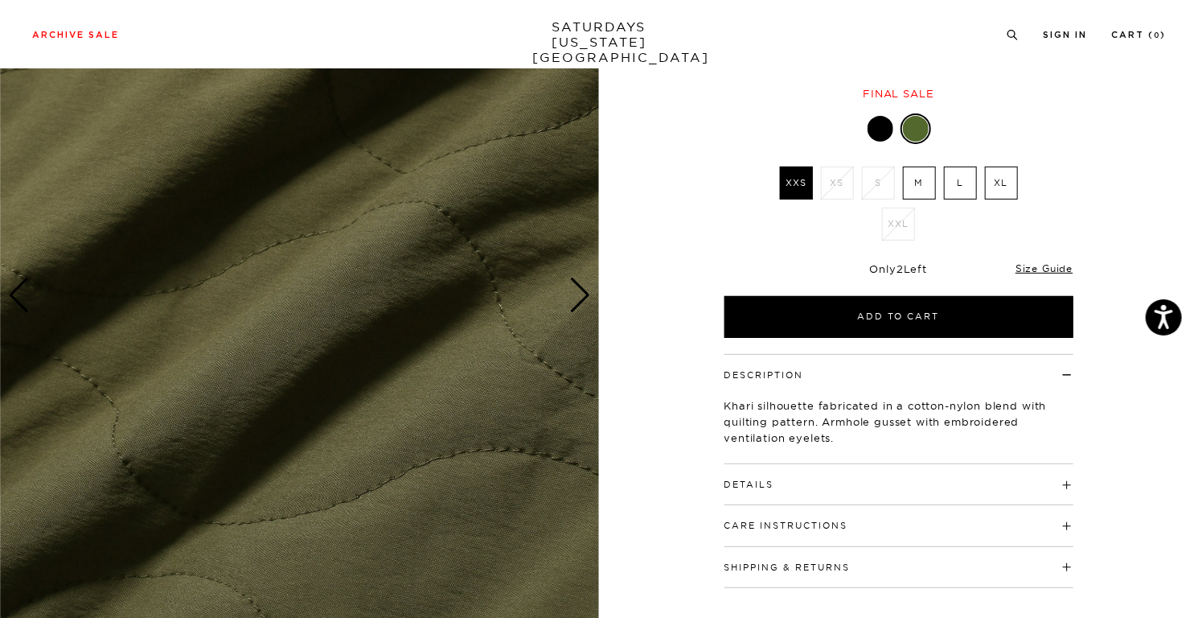
click at [574, 291] on div "Next slide" at bounding box center [580, 294] width 22 height 35
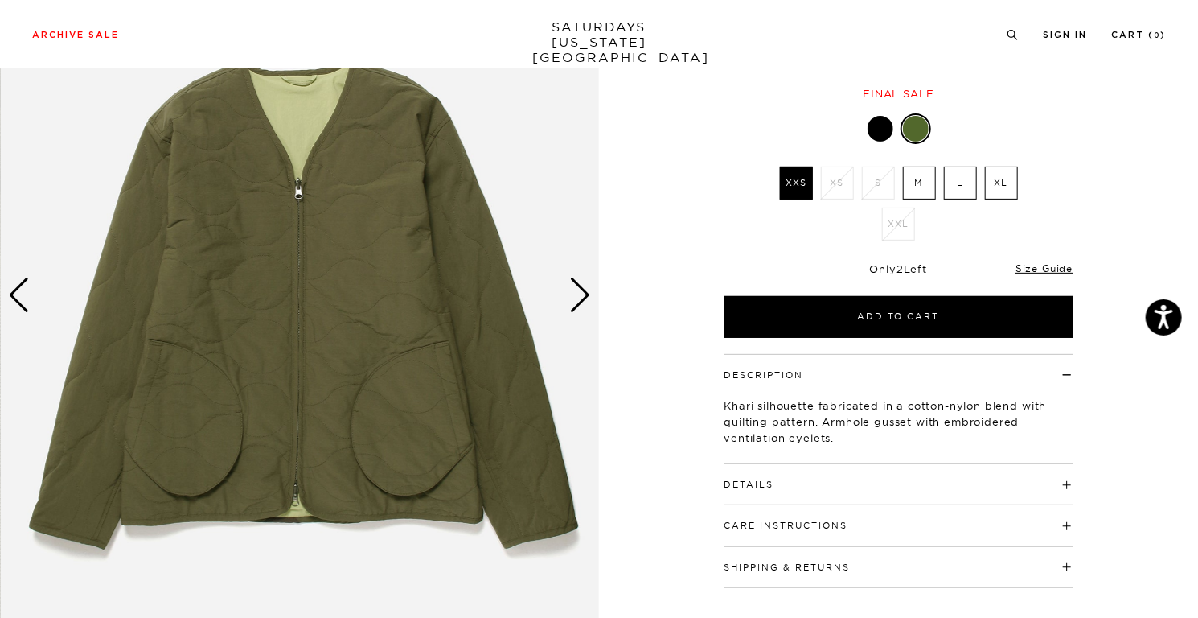
click at [914, 171] on label "M" at bounding box center [919, 182] width 33 height 33
click at [0, 0] on input "M" at bounding box center [0, 0] width 0 height 0
click at [877, 126] on div at bounding box center [881, 129] width 26 height 26
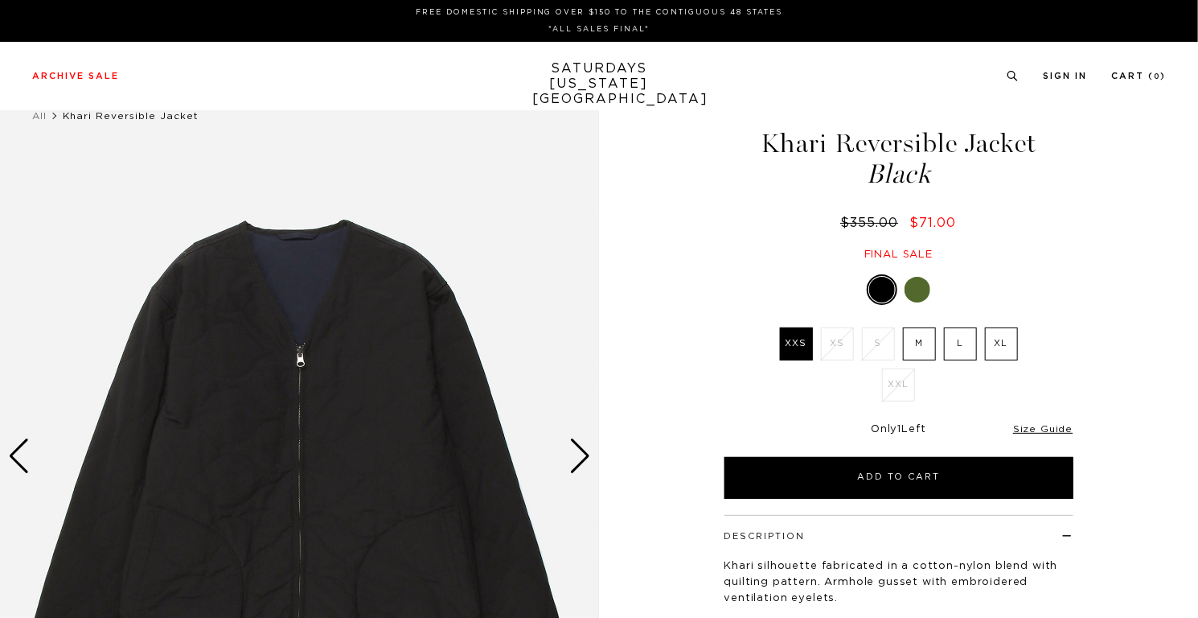
click at [915, 331] on label "M" at bounding box center [919, 343] width 33 height 33
click at [0, 0] on input "M" at bounding box center [0, 0] width 0 height 0
click at [952, 298] on div at bounding box center [899, 289] width 349 height 31
click at [946, 334] on label "L" at bounding box center [960, 343] width 33 height 33
click at [0, 0] on input "L" at bounding box center [0, 0] width 0 height 0
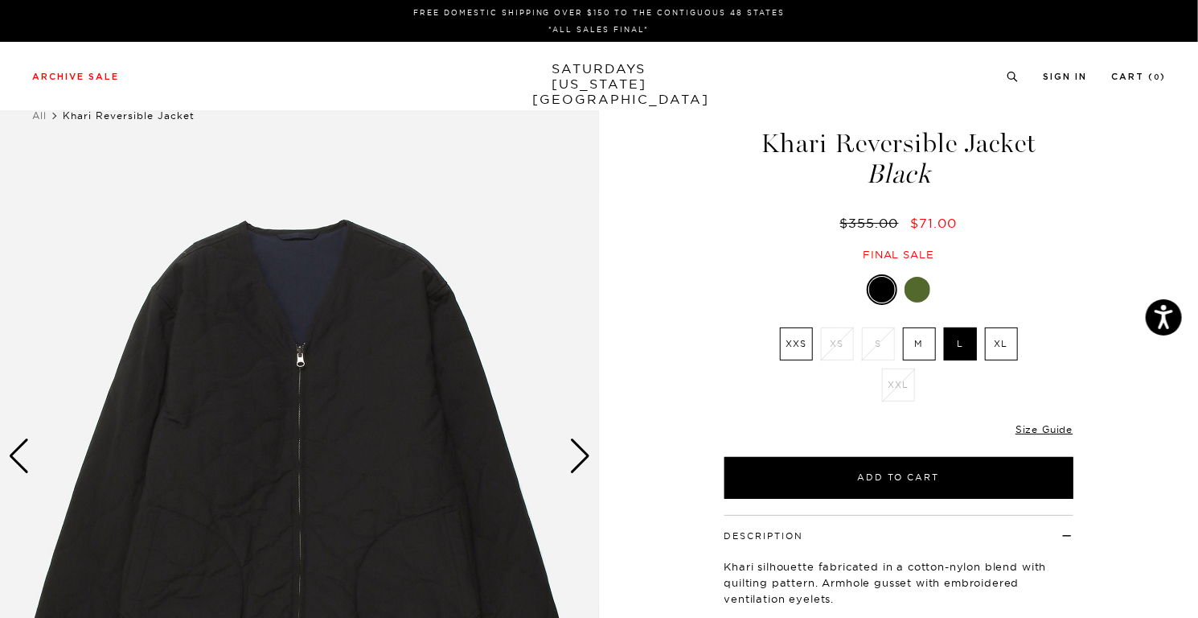
click at [921, 345] on label "M" at bounding box center [919, 343] width 33 height 33
click at [0, 0] on input "M" at bounding box center [0, 0] width 0 height 0
click at [742, 266] on div "Khari Reversible Jacket Black $355.00 $71.00 Final sale Khari Reversible Jacket…" at bounding box center [899, 455] width 402 height 749
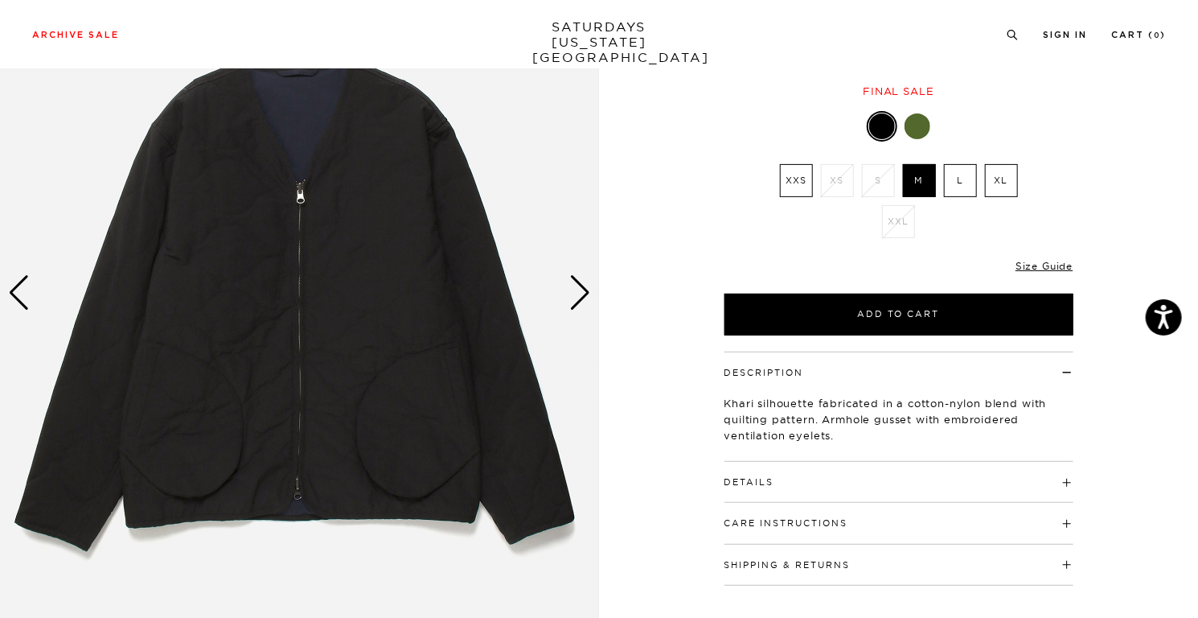
scroll to position [161, 0]
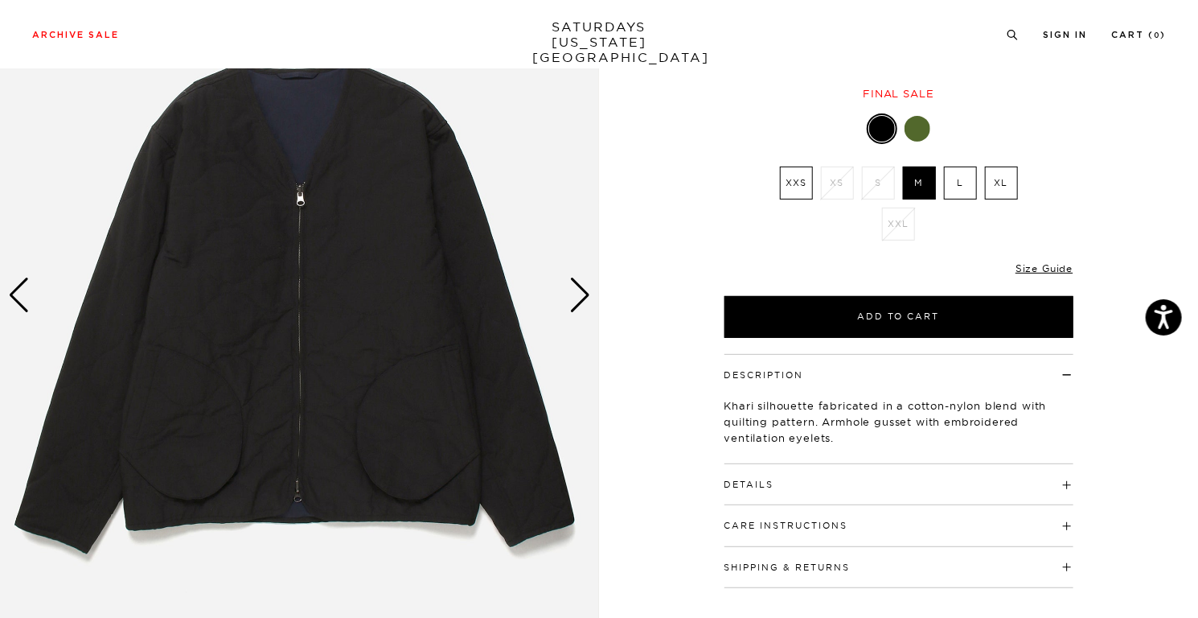
click at [582, 292] on div "Next slide" at bounding box center [580, 294] width 22 height 35
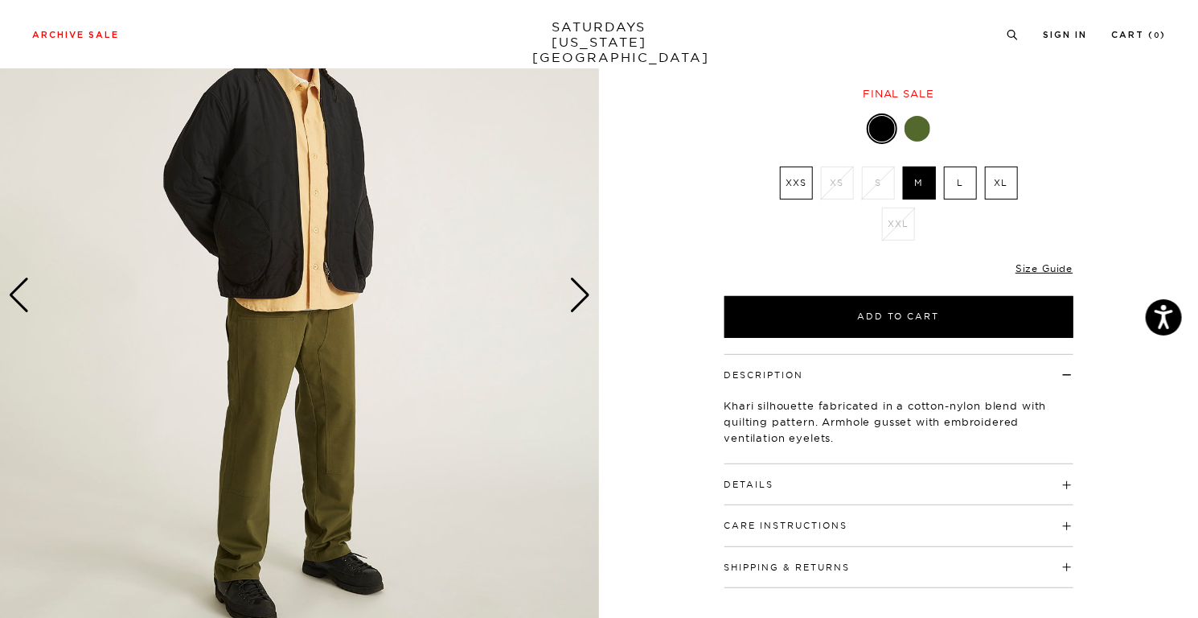
click at [582, 292] on div "Next slide" at bounding box center [580, 294] width 22 height 35
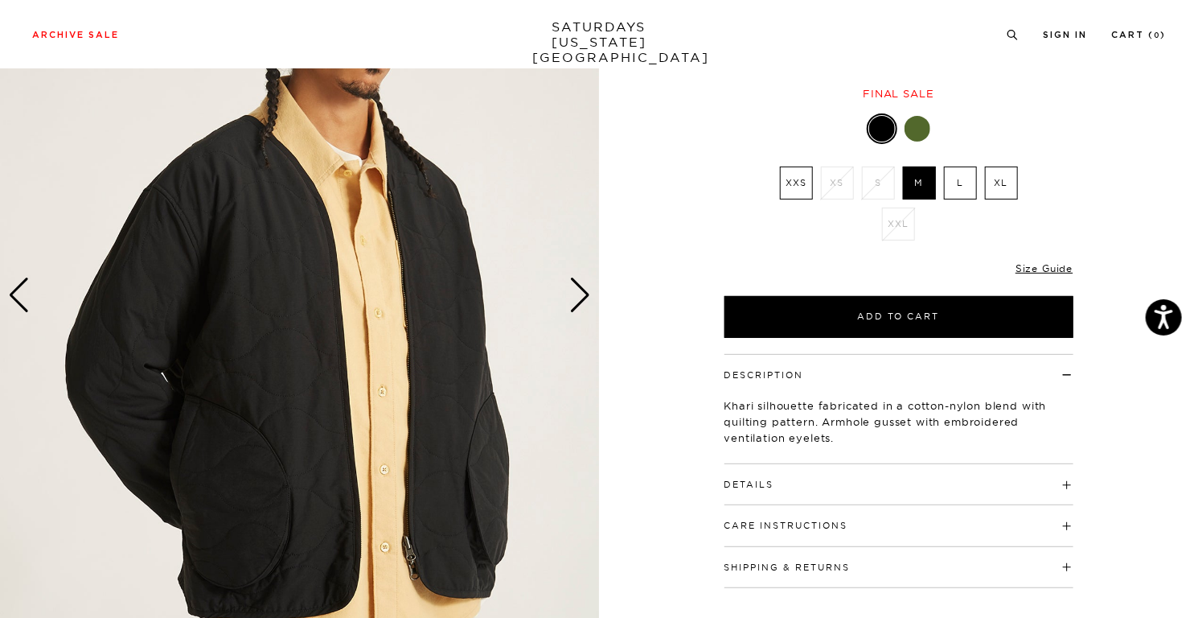
click at [582, 292] on div "Next slide" at bounding box center [580, 294] width 22 height 35
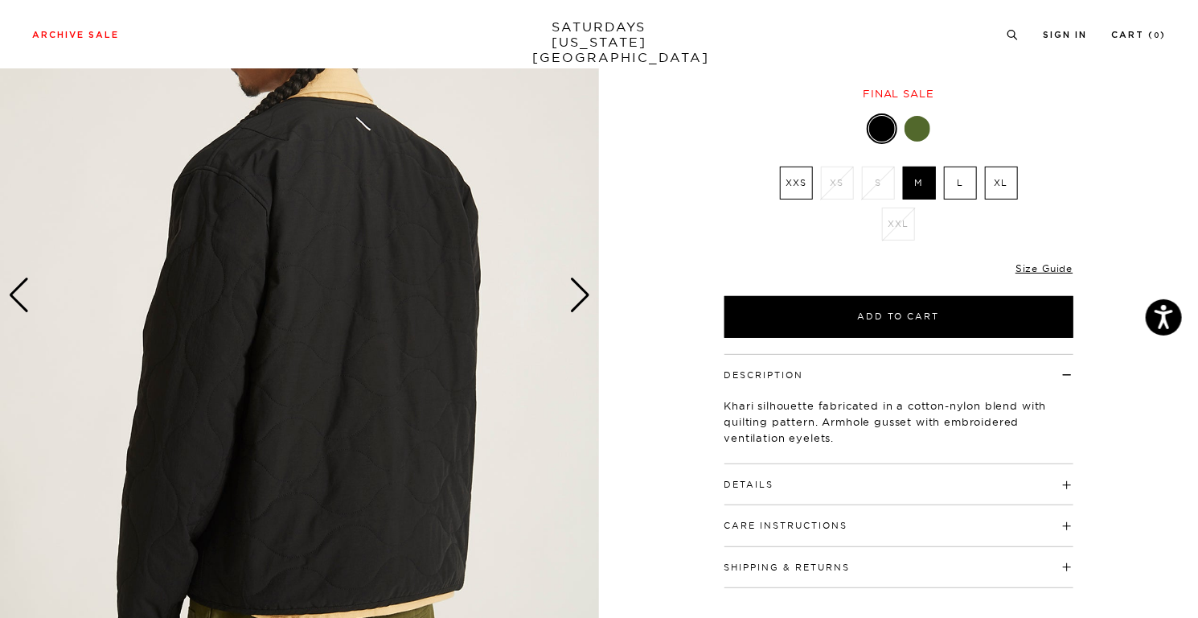
click at [611, 253] on div "4 / 7" at bounding box center [599, 294] width 1198 height 749
click at [585, 287] on div "Next slide" at bounding box center [580, 294] width 22 height 35
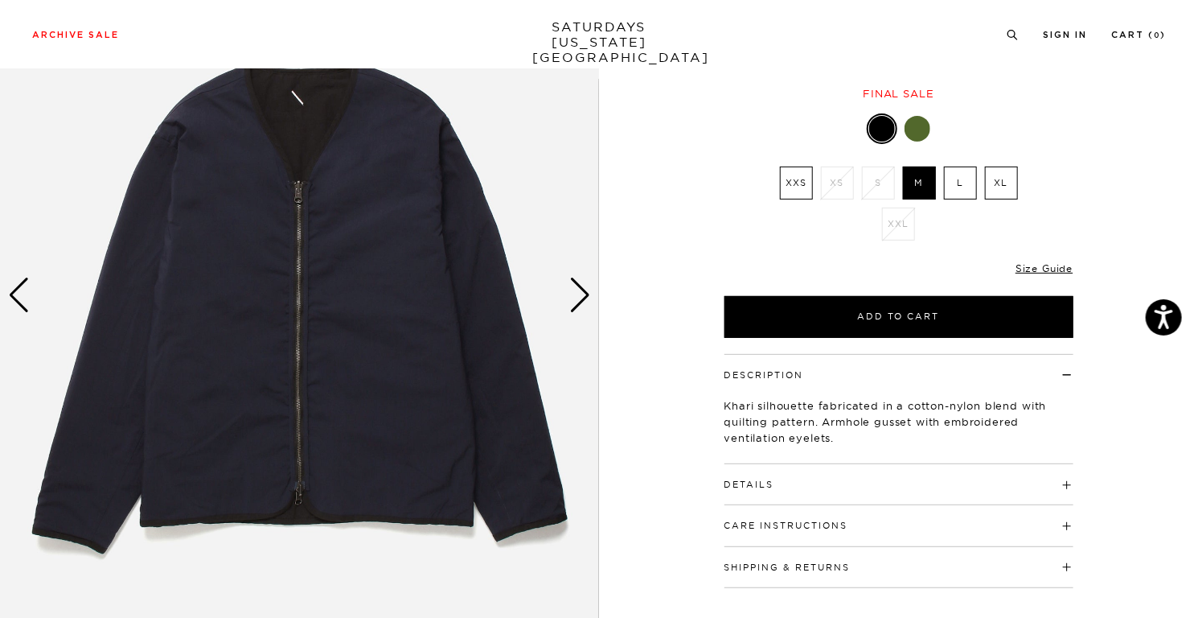
click at [582, 294] on div "Next slide" at bounding box center [580, 294] width 22 height 35
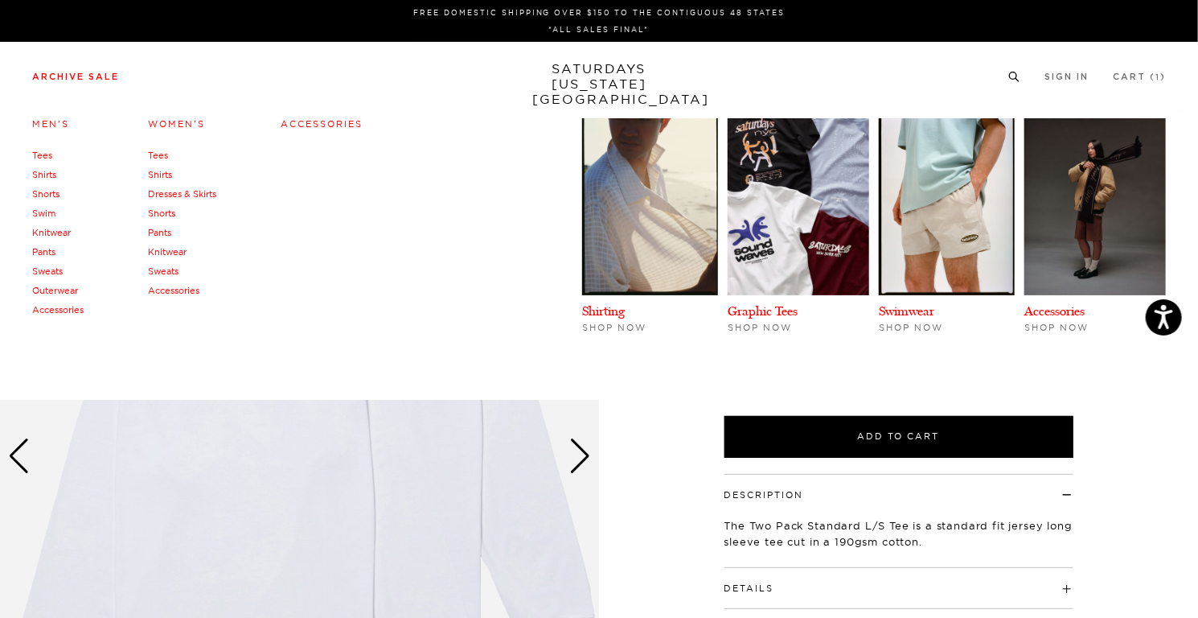
click at [310, 126] on link "Accessories" at bounding box center [322, 123] width 82 height 11
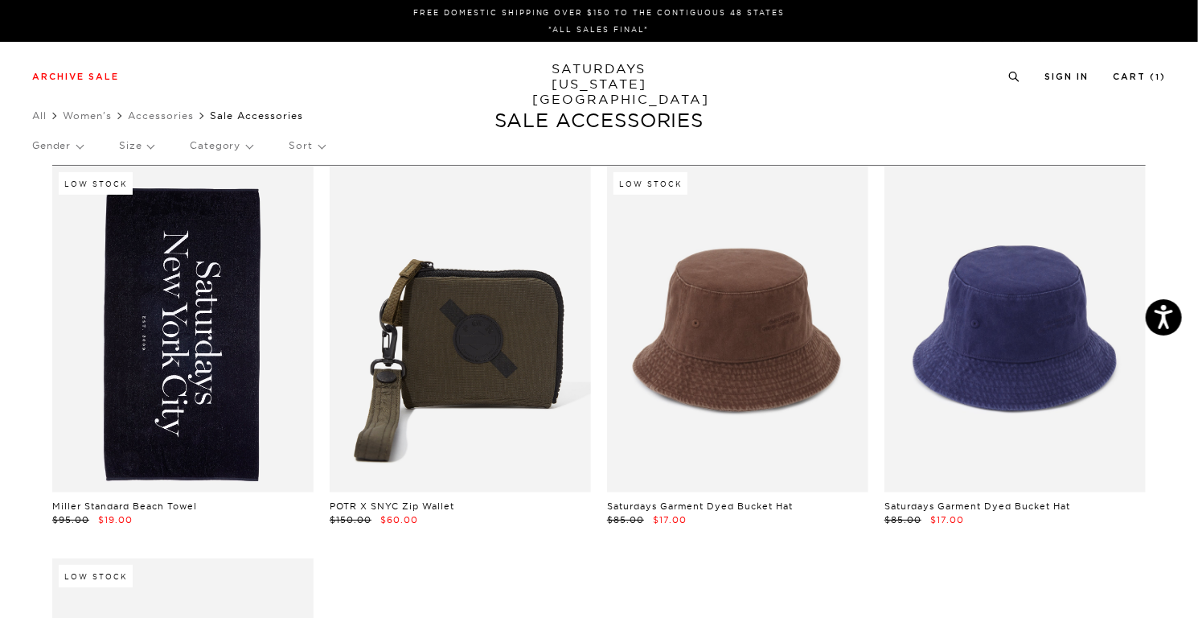
click at [1016, 75] on icon at bounding box center [1015, 77] width 12 height 10
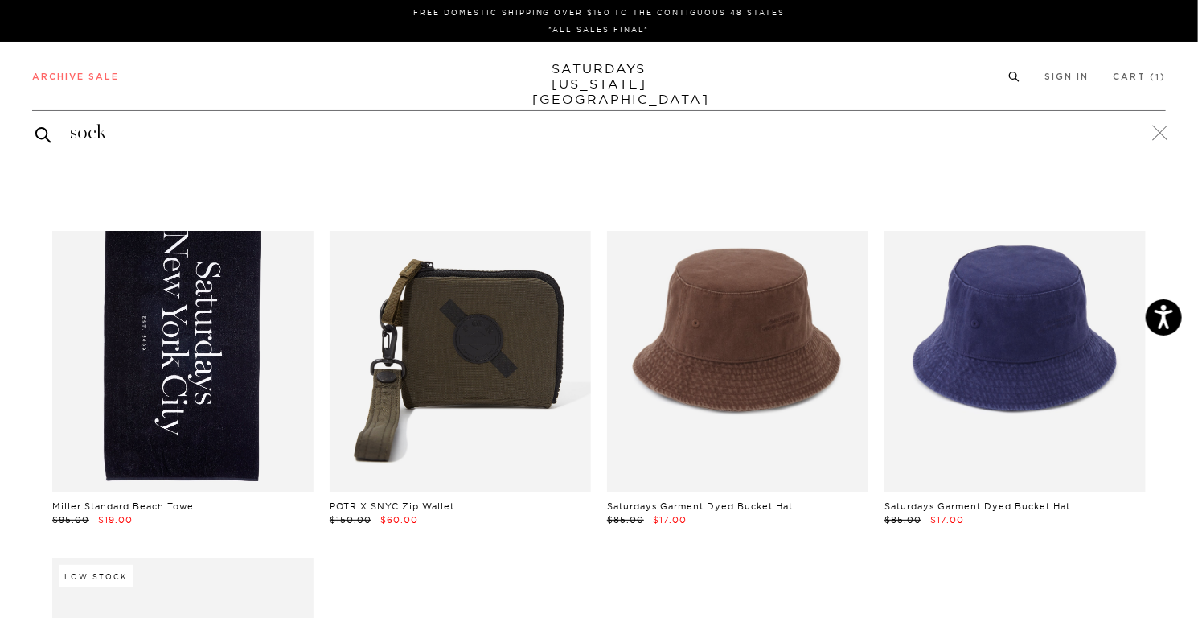
type input "sock"
click at [35, 125] on button "submit" at bounding box center [43, 134] width 16 height 19
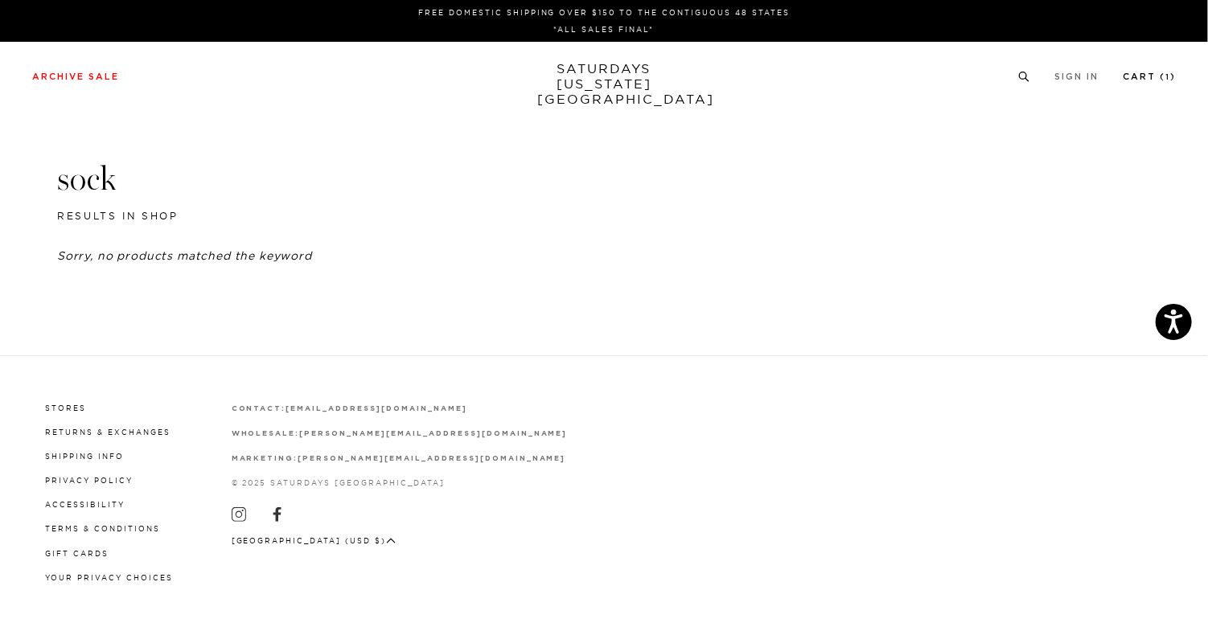
click at [1128, 76] on link "Cart ( 1 )" at bounding box center [1149, 76] width 53 height 9
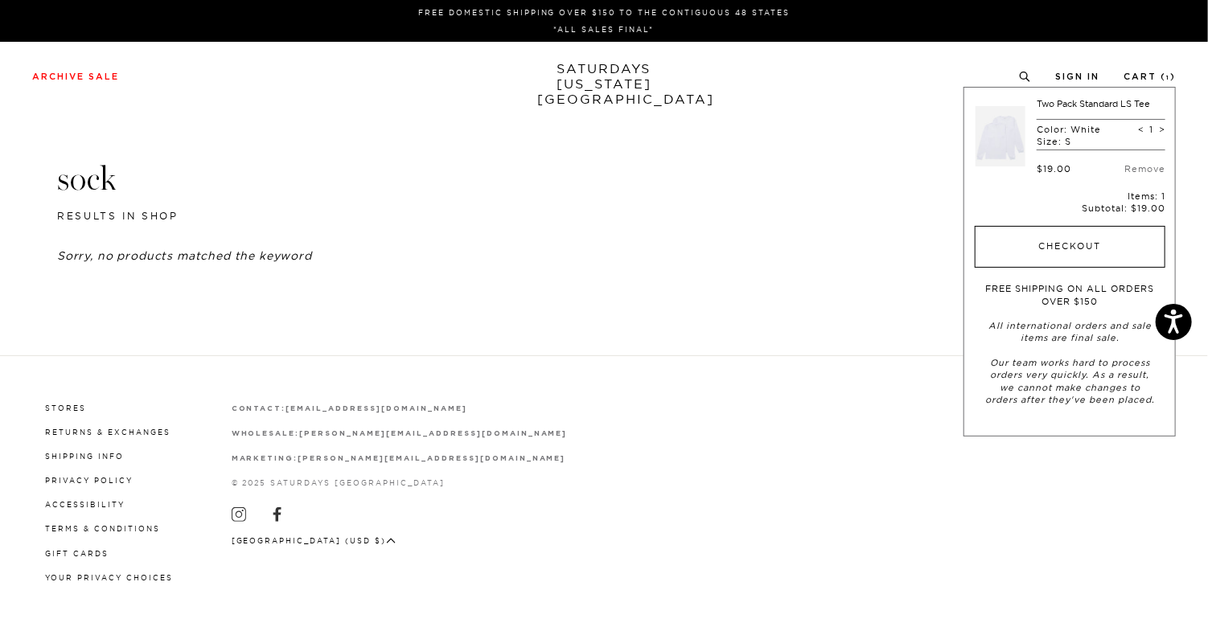
click at [1087, 240] on button "Checkout" at bounding box center [1070, 247] width 191 height 42
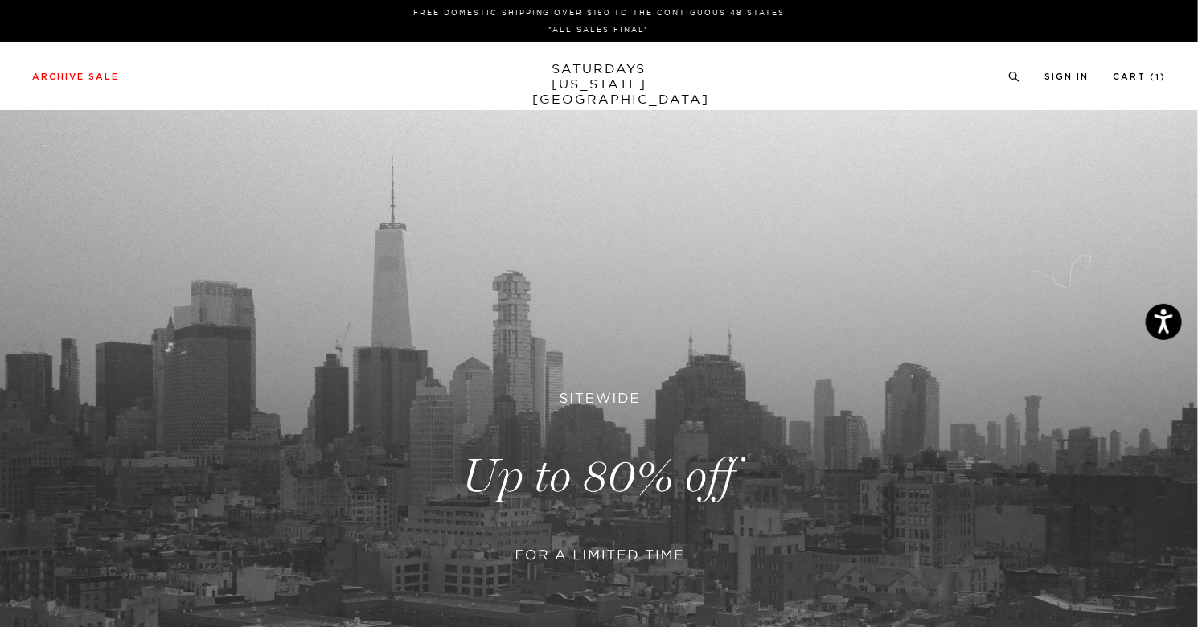
click at [618, 446] on link at bounding box center [599, 477] width 1198 height 734
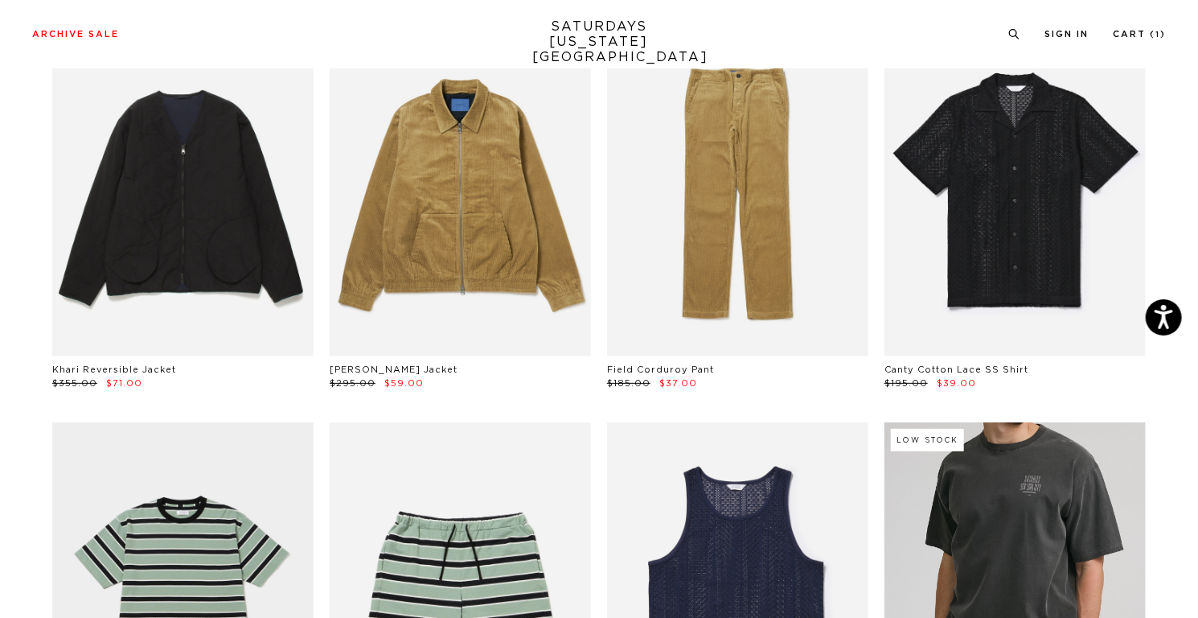
scroll to position [402, 0]
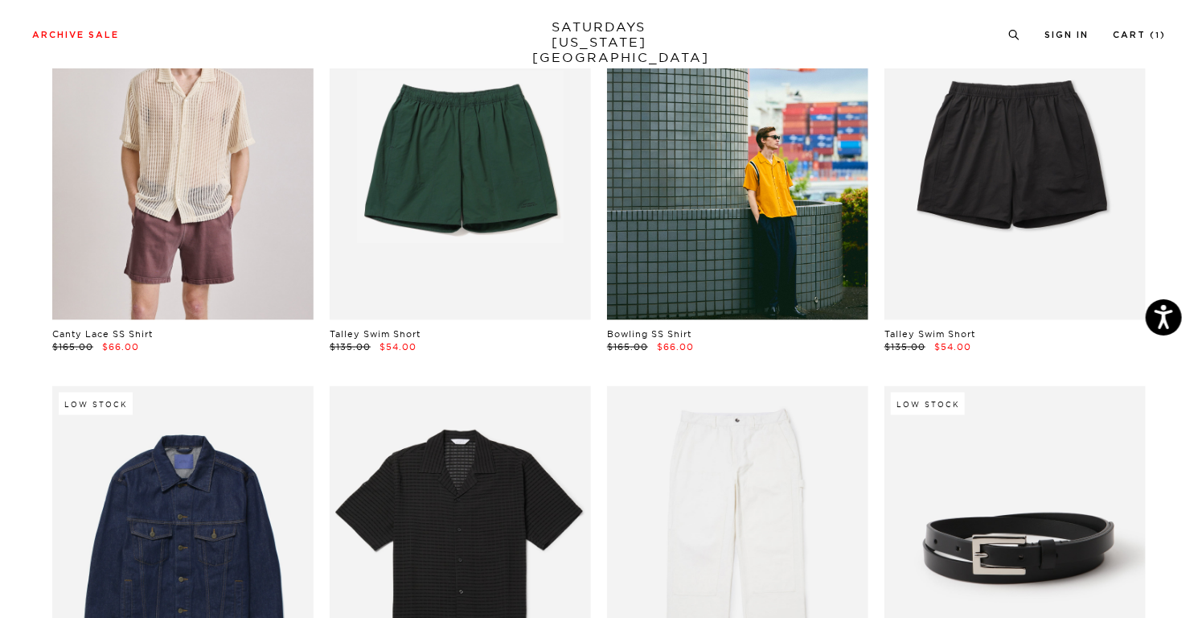
scroll to position [965, 0]
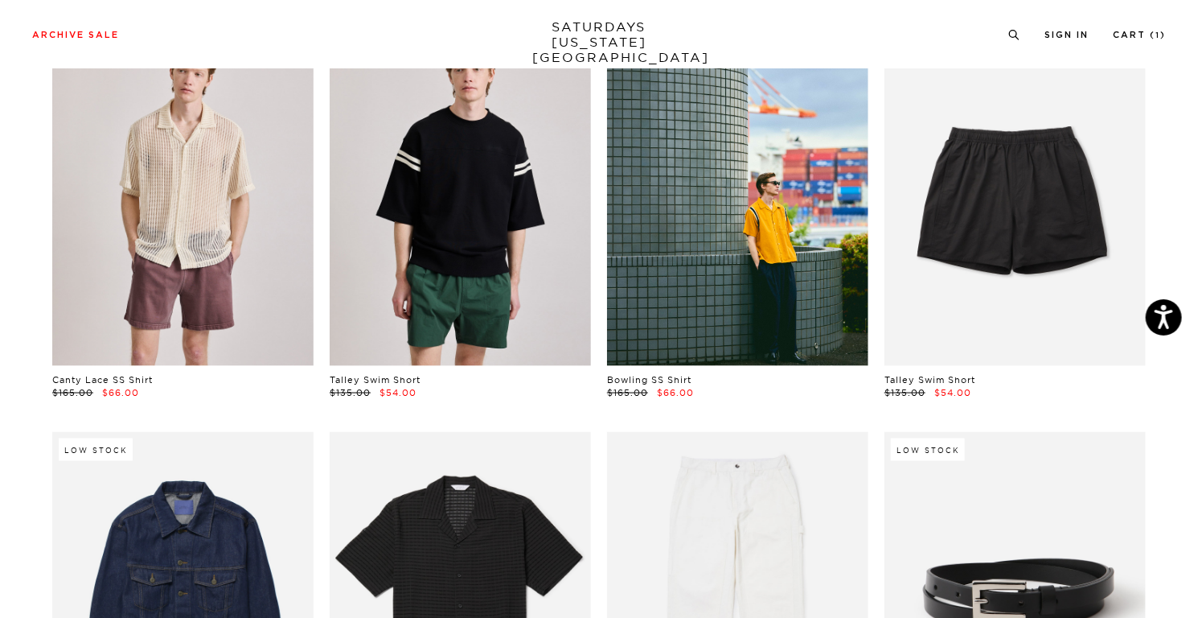
scroll to position [885, 0]
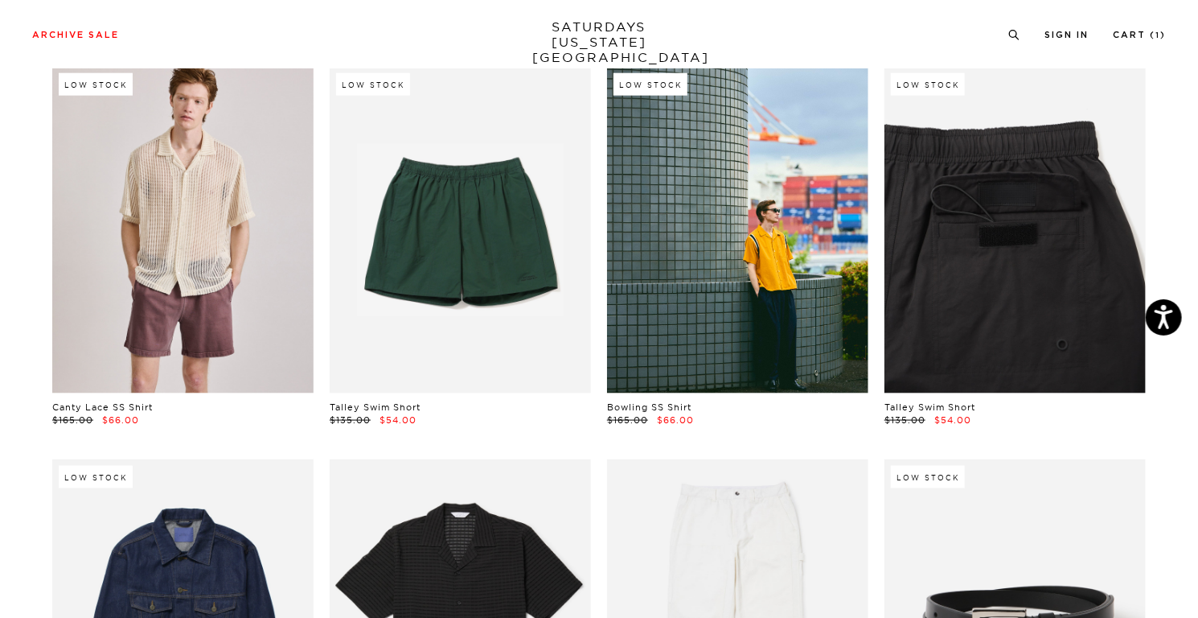
click at [1003, 198] on link at bounding box center [1015, 230] width 261 height 327
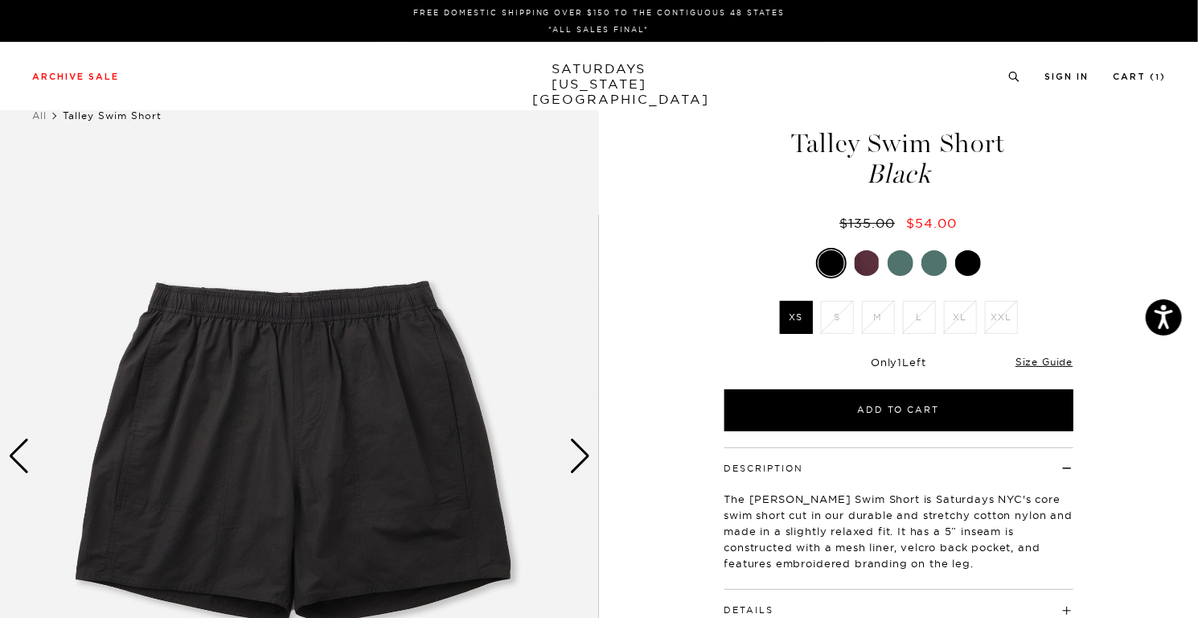
click at [857, 255] on div at bounding box center [867, 263] width 26 height 26
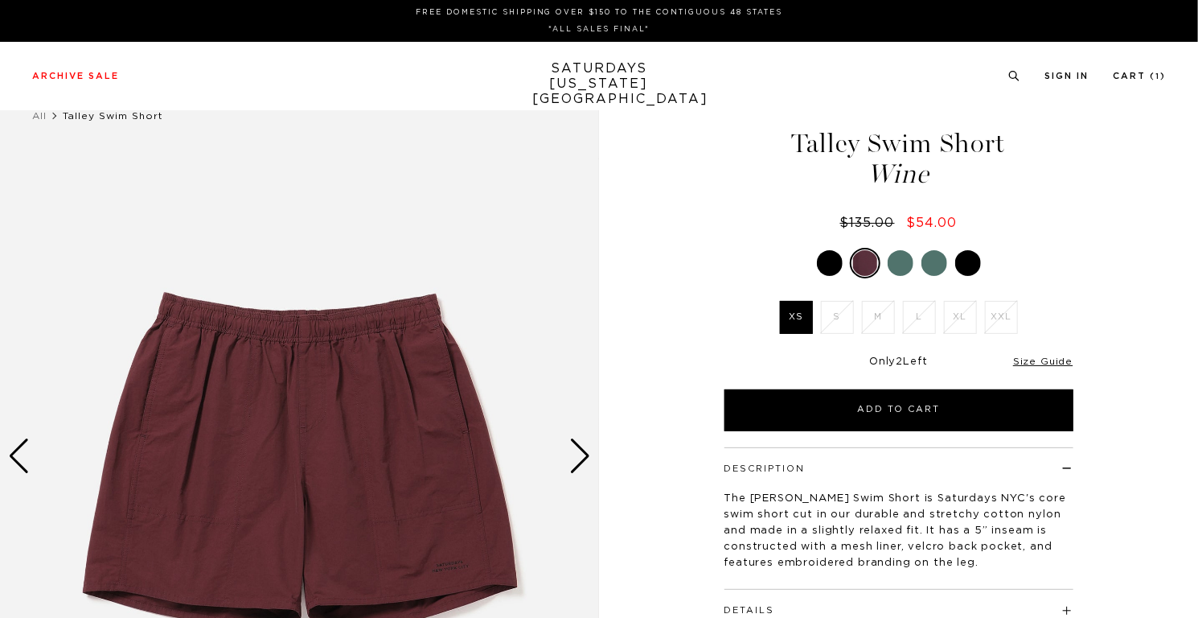
drag, startPoint x: 0, startPoint y: 0, endPoint x: 897, endPoint y: 265, distance: 935.2
click at [896, 265] on div at bounding box center [901, 263] width 26 height 26
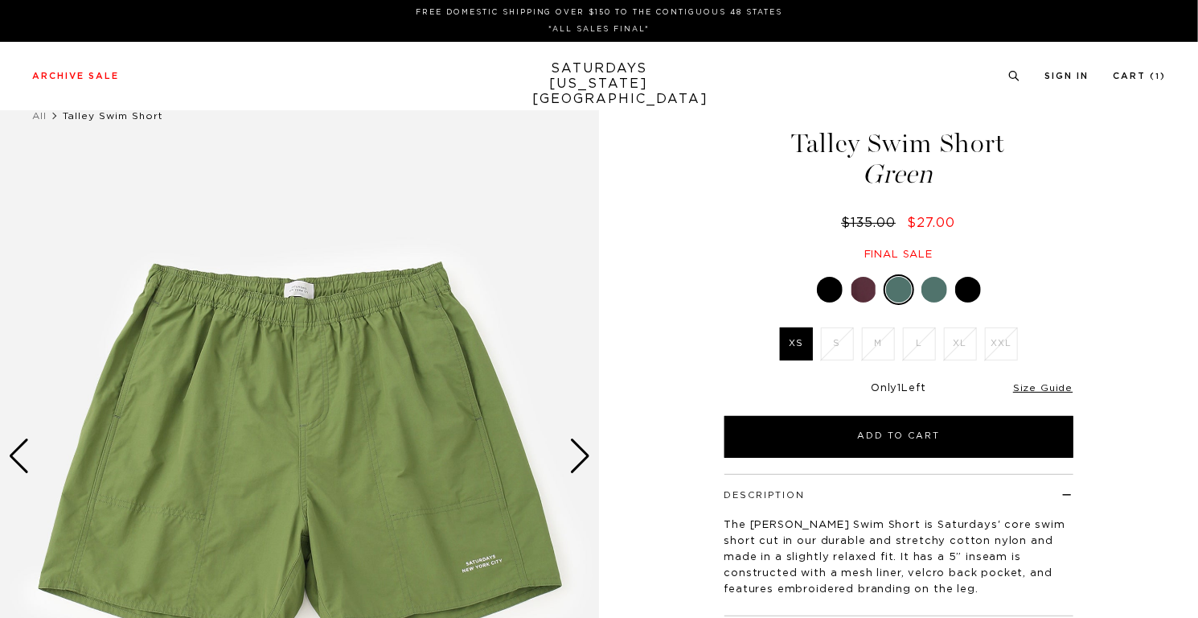
click at [923, 277] on div at bounding box center [899, 289] width 349 height 31
click at [927, 288] on div at bounding box center [935, 290] width 26 height 26
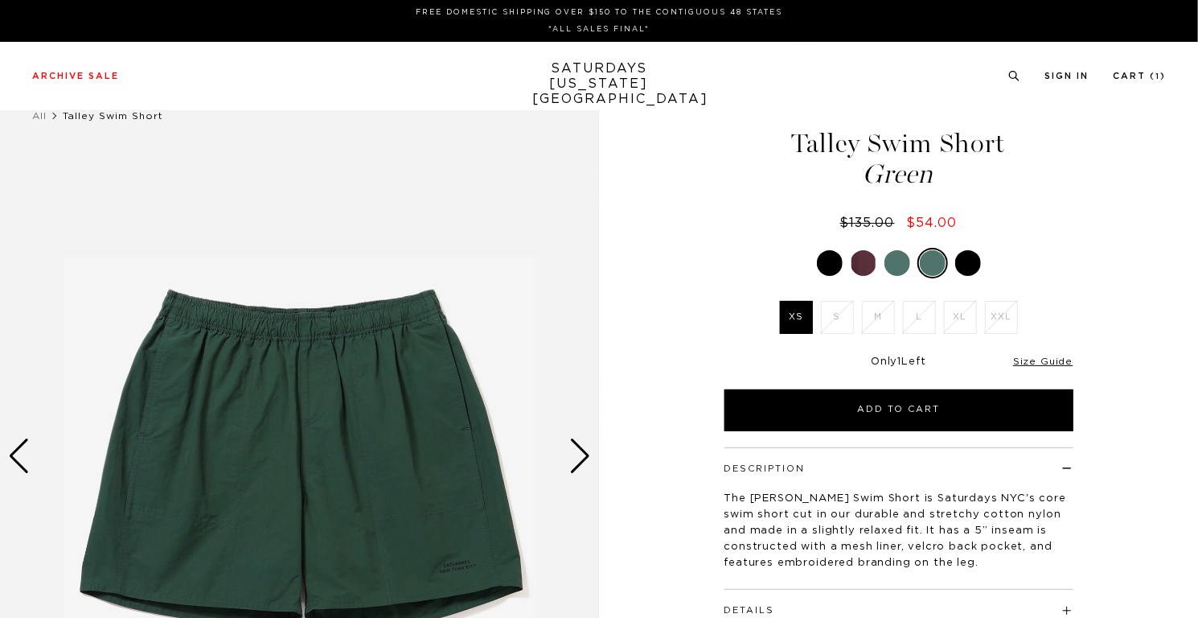
click at [955, 275] on div at bounding box center [899, 263] width 349 height 31
click at [959, 269] on div at bounding box center [969, 263] width 26 height 26
